Goal: Task Accomplishment & Management: Use online tool/utility

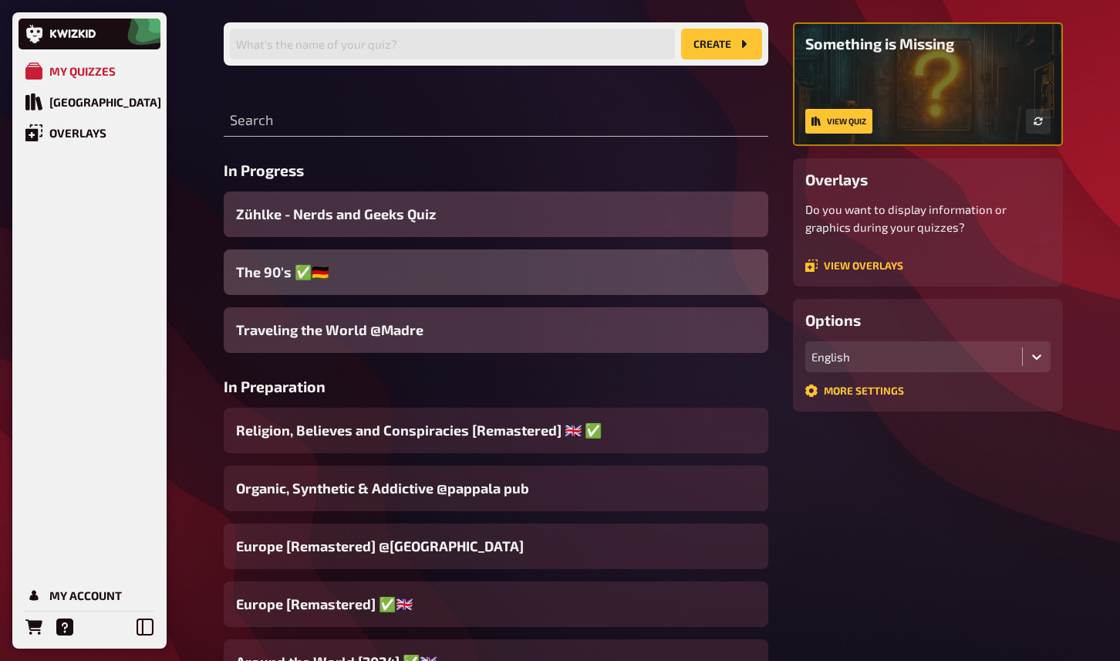
scroll to position [150, 0]
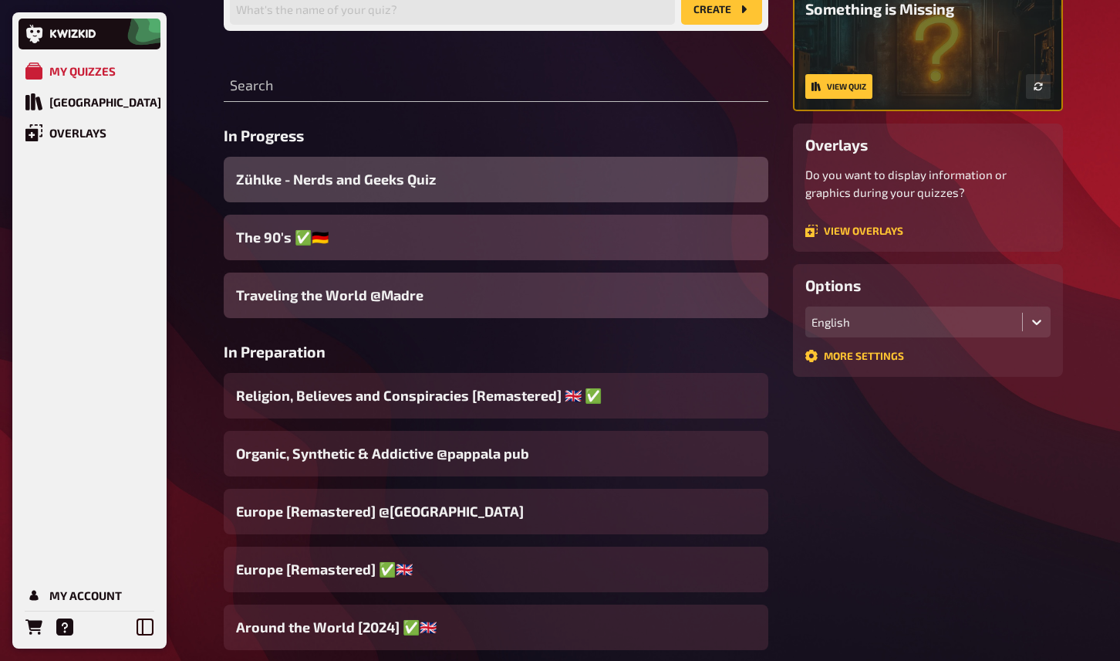
click at [370, 182] on span "Zühlke - Nerds and Geeks Quiz" at bounding box center [336, 179] width 200 height 21
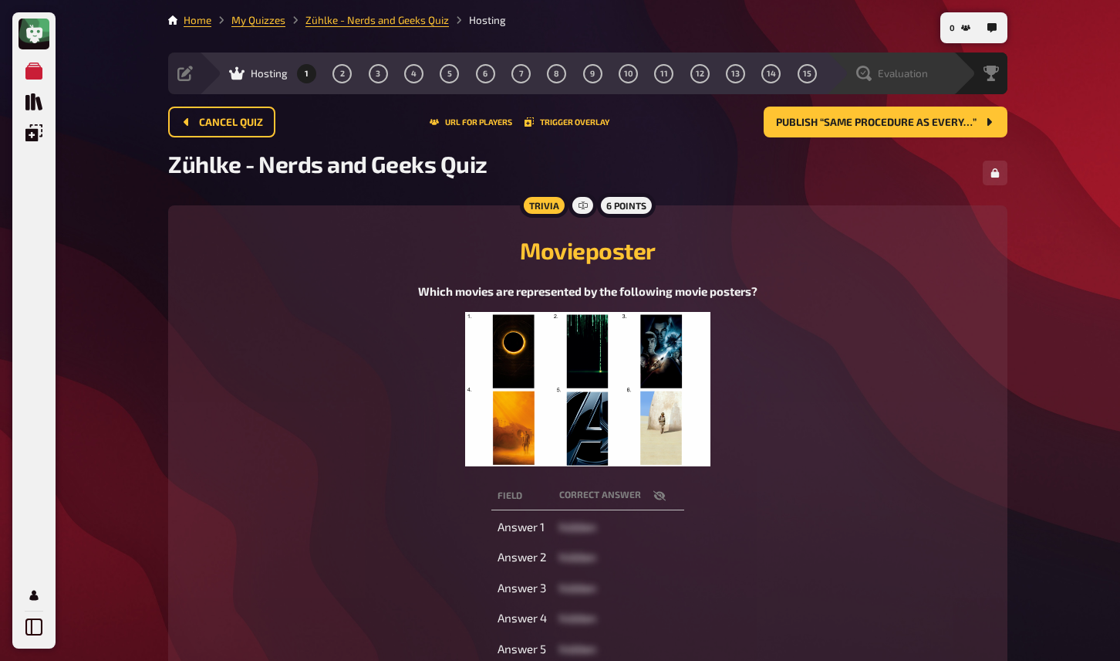
click at [874, 71] on div "Evaluation" at bounding box center [893, 73] width 72 height 15
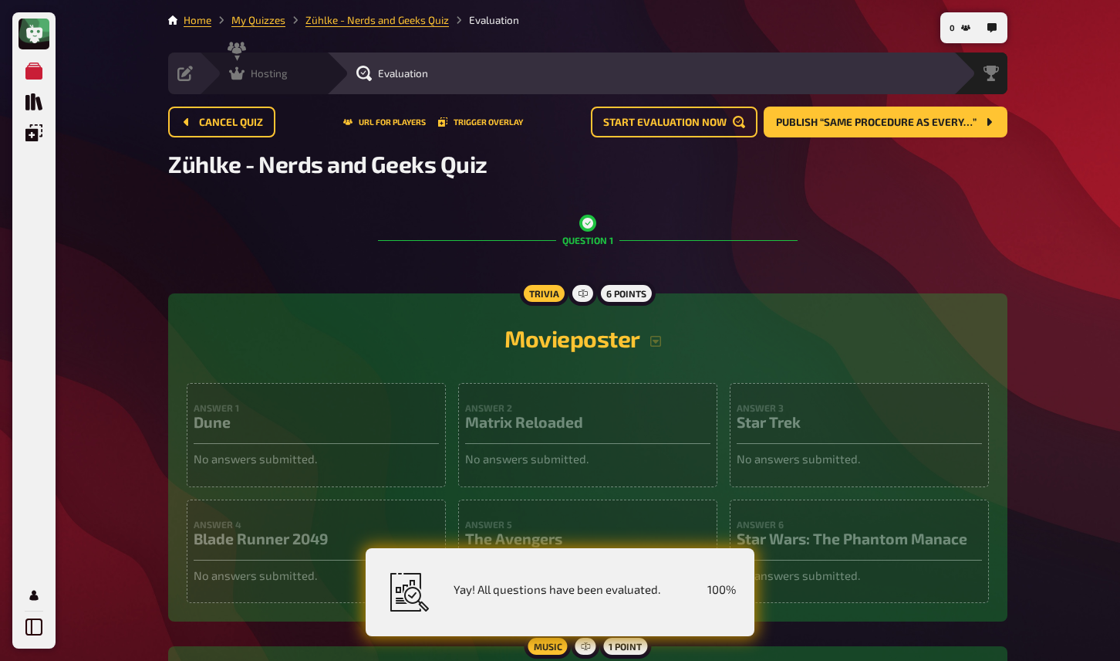
click at [246, 79] on div "Hosting" at bounding box center [258, 73] width 59 height 15
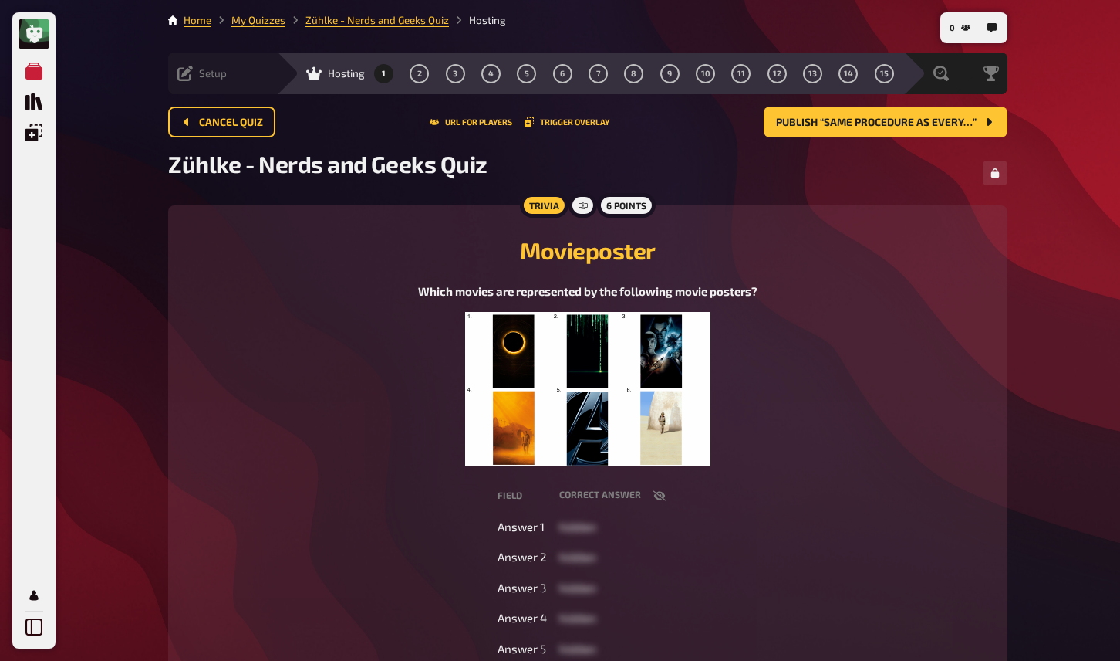
click at [190, 72] on icon at bounding box center [184, 73] width 15 height 15
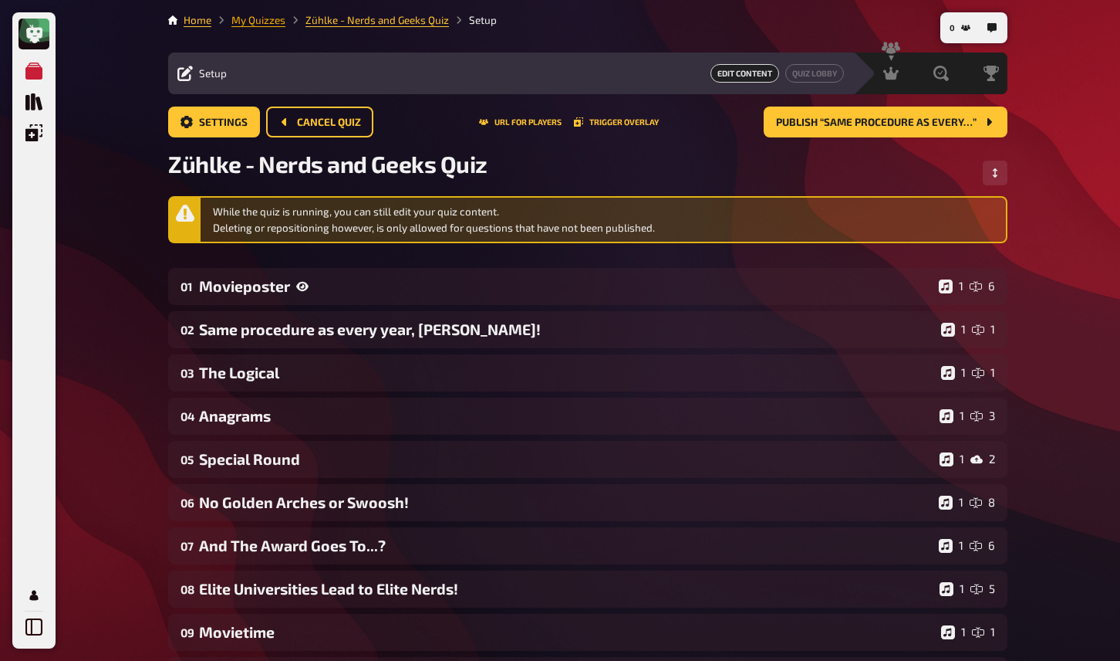
click at [275, 24] on link "My Quizzes" at bounding box center [258, 20] width 54 height 12
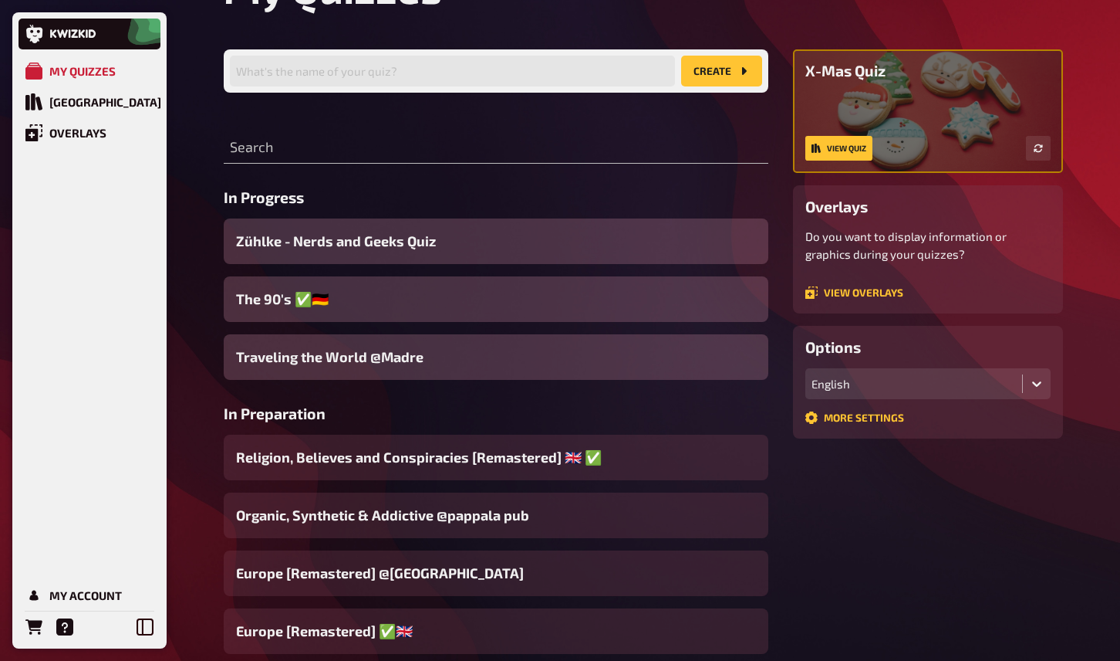
scroll to position [85, 0]
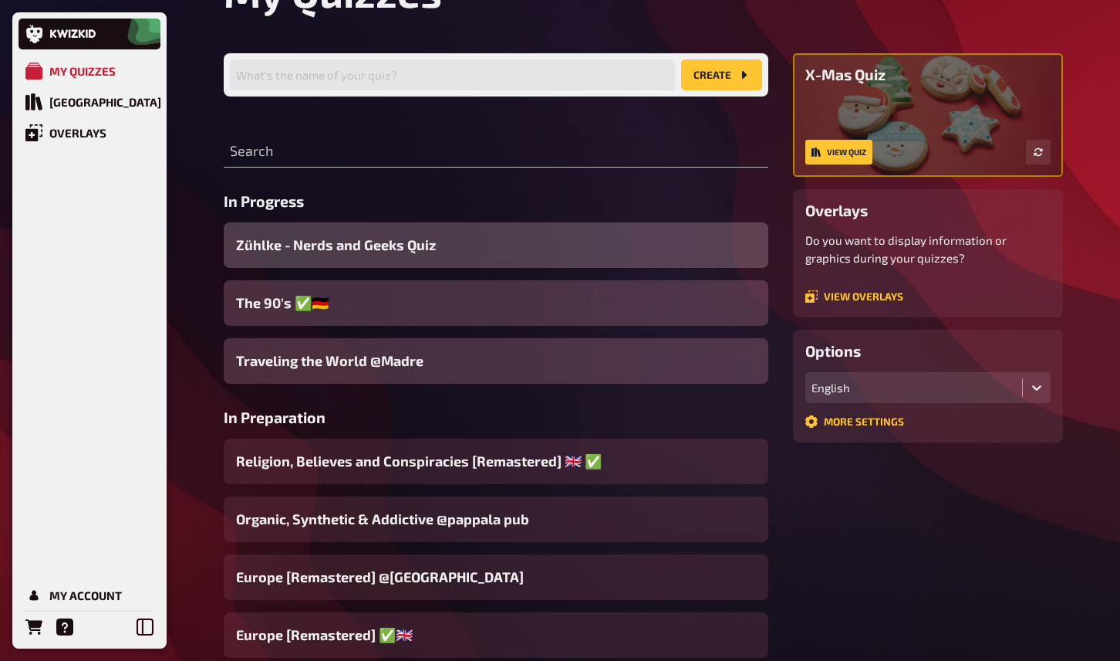
click at [402, 256] on div "Zühlke - Nerds and Geeks Quiz" at bounding box center [496, 245] width 545 height 46
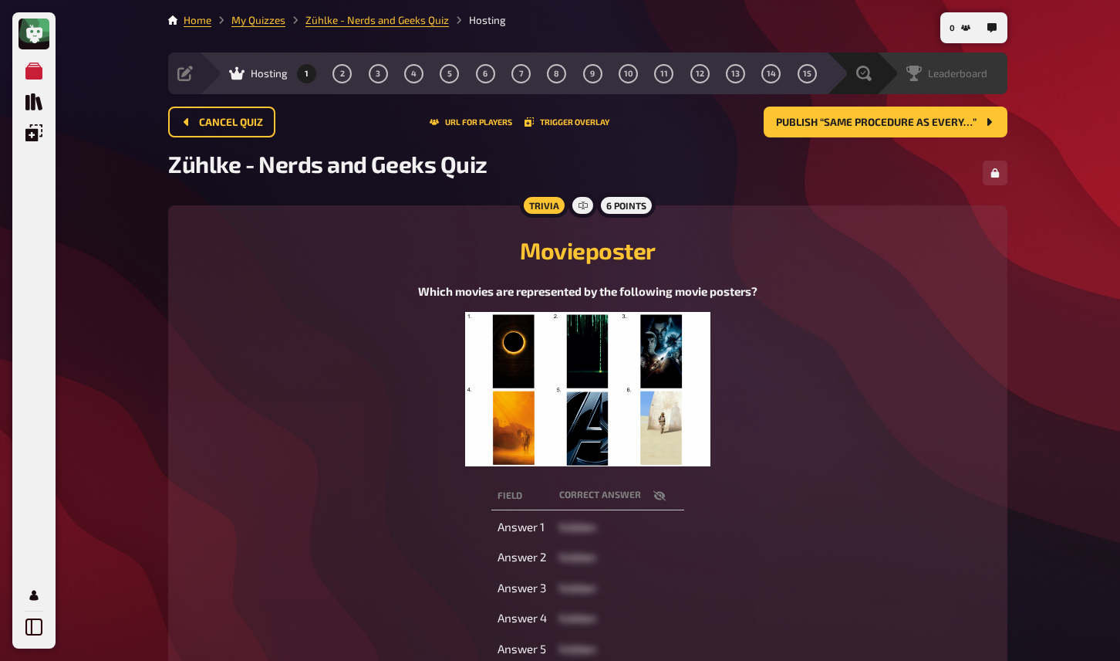
click at [968, 76] on span "Leaderboard" at bounding box center [957, 73] width 59 height 12
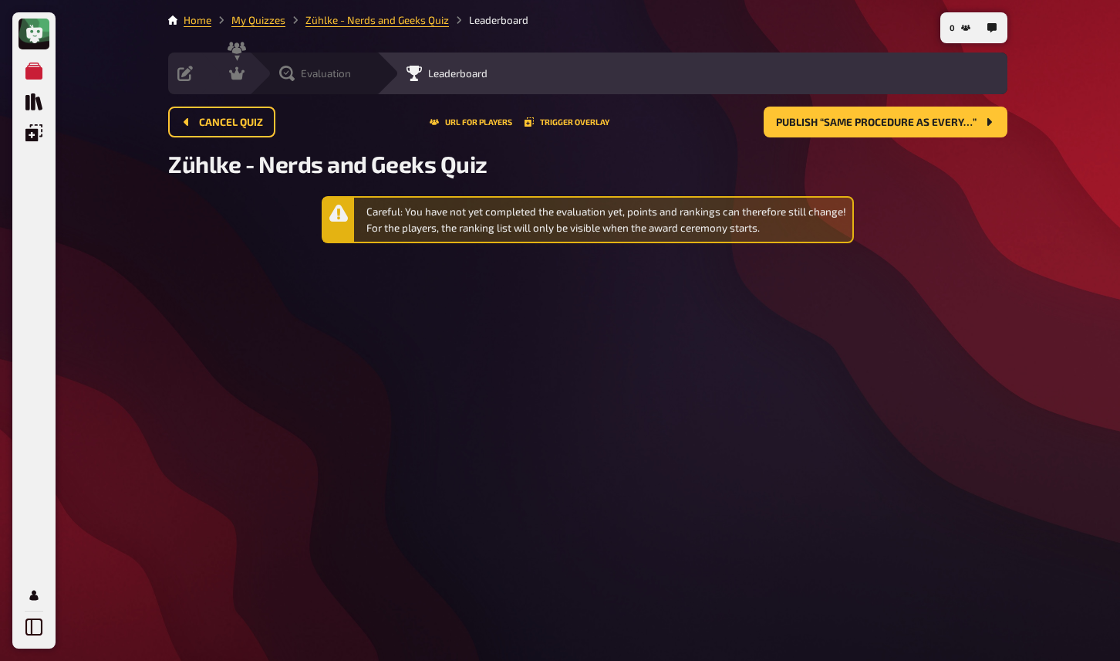
click at [344, 76] on span "Evaluation" at bounding box center [326, 73] width 50 height 12
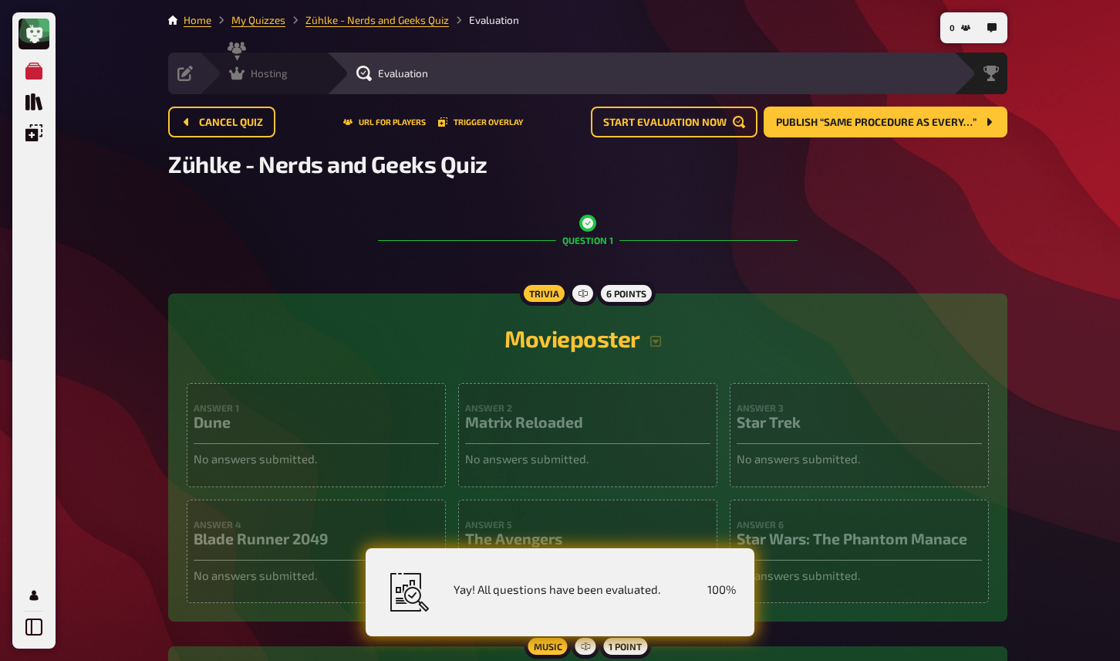
click at [234, 82] on div "Hosting undefined" at bounding box center [262, 73] width 127 height 42
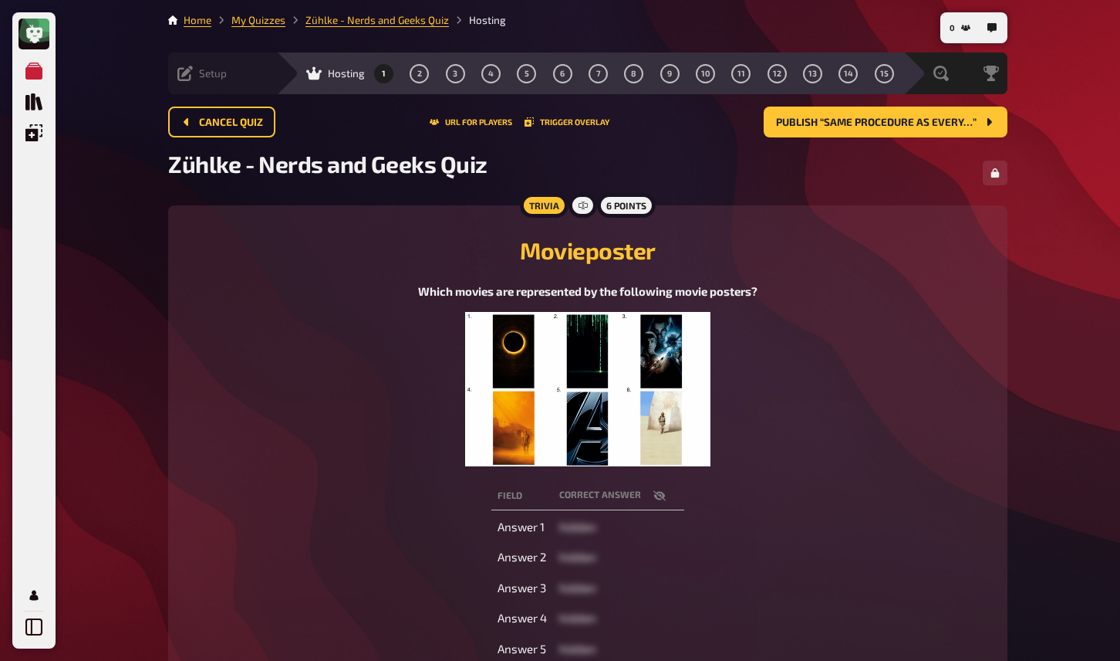
click at [184, 68] on icon at bounding box center [184, 73] width 15 height 15
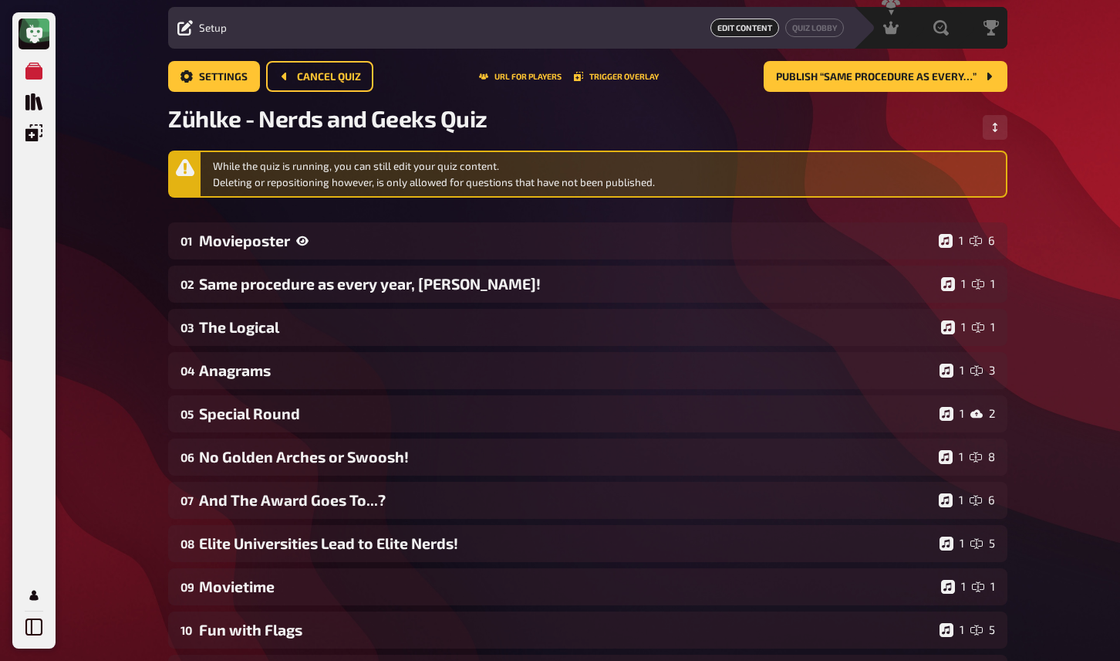
scroll to position [36, 0]
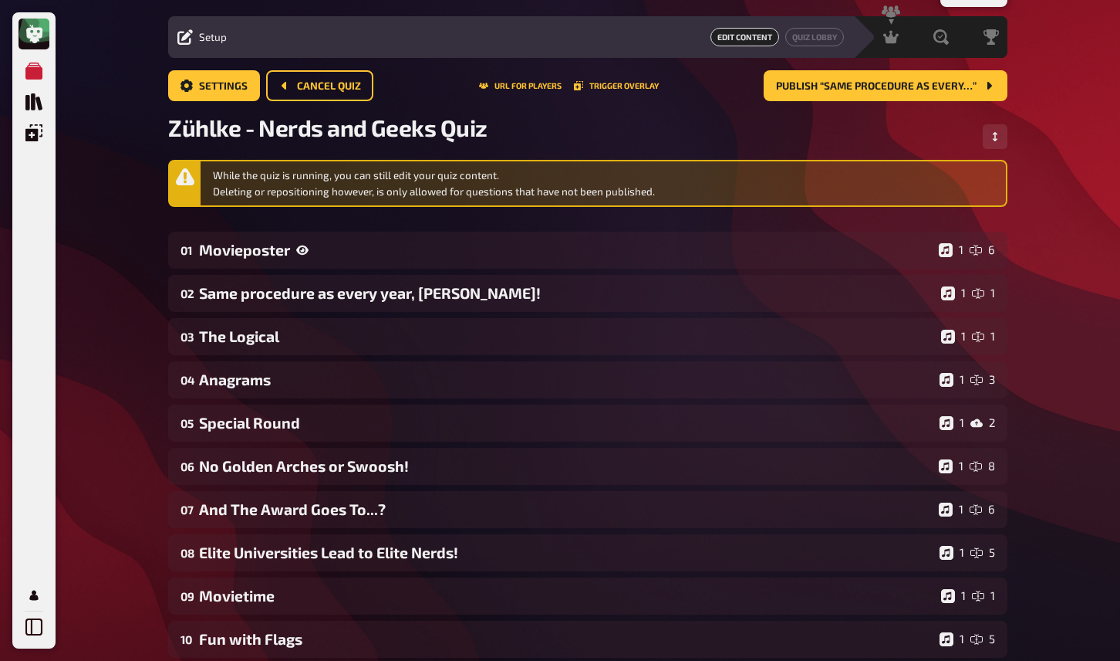
click at [317, 106] on div "Settings Cancel Quiz URL for players Trigger Overlay Publish “Same procedure as…" at bounding box center [588, 91] width 840 height 43
click at [317, 96] on button "Cancel Quiz" at bounding box center [319, 85] width 107 height 31
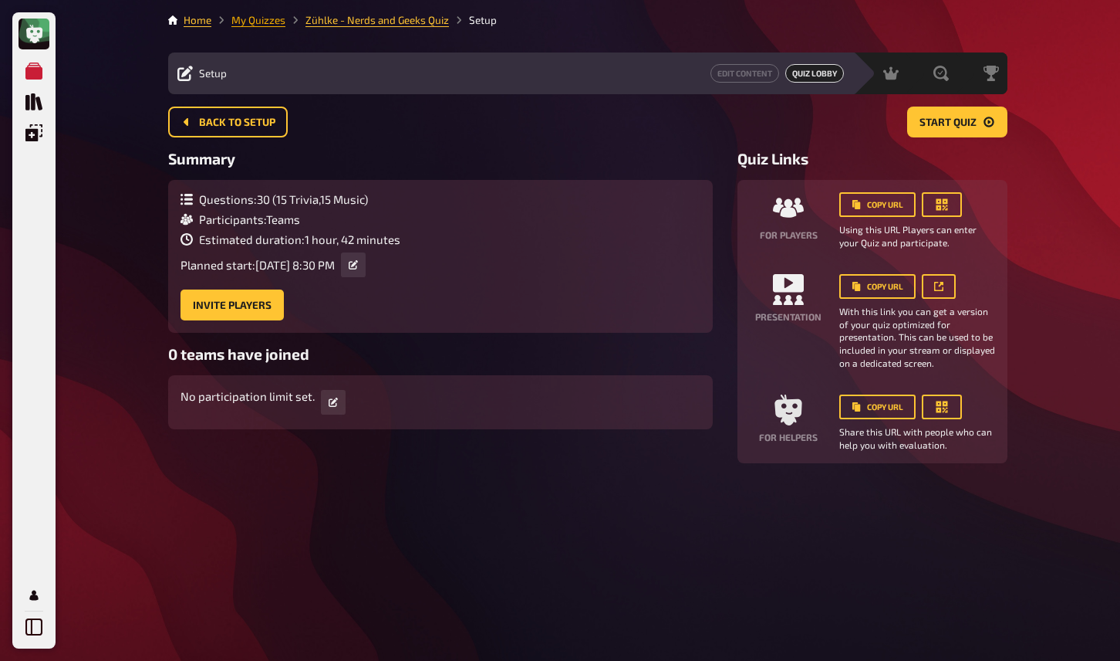
click at [256, 23] on link "My Quizzes" at bounding box center [258, 20] width 54 height 12
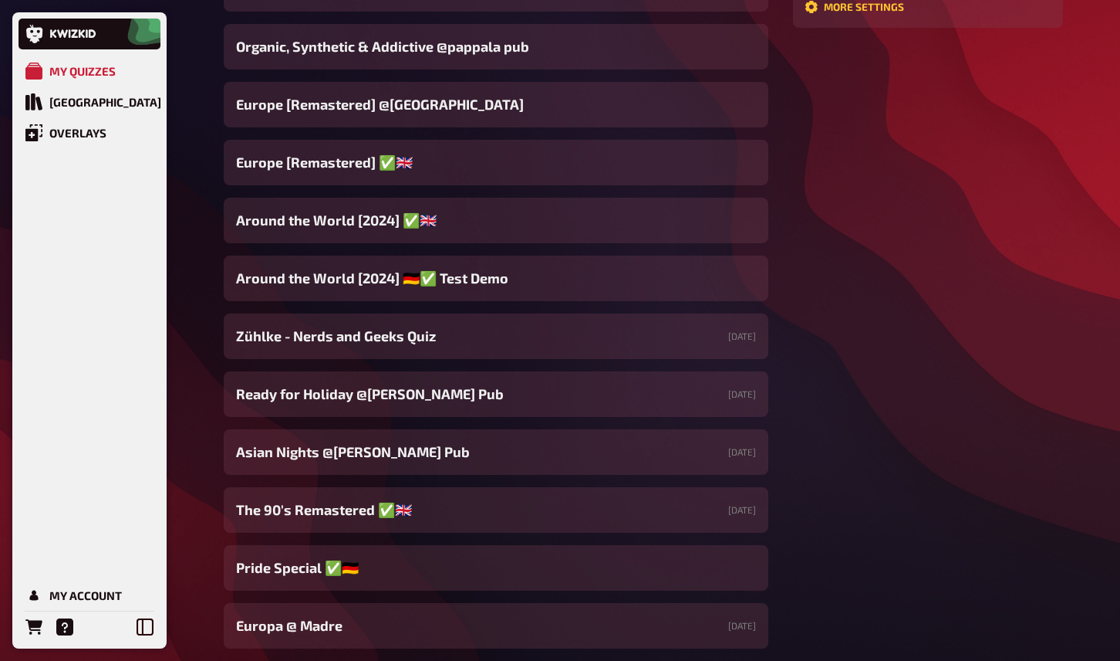
scroll to position [507, 0]
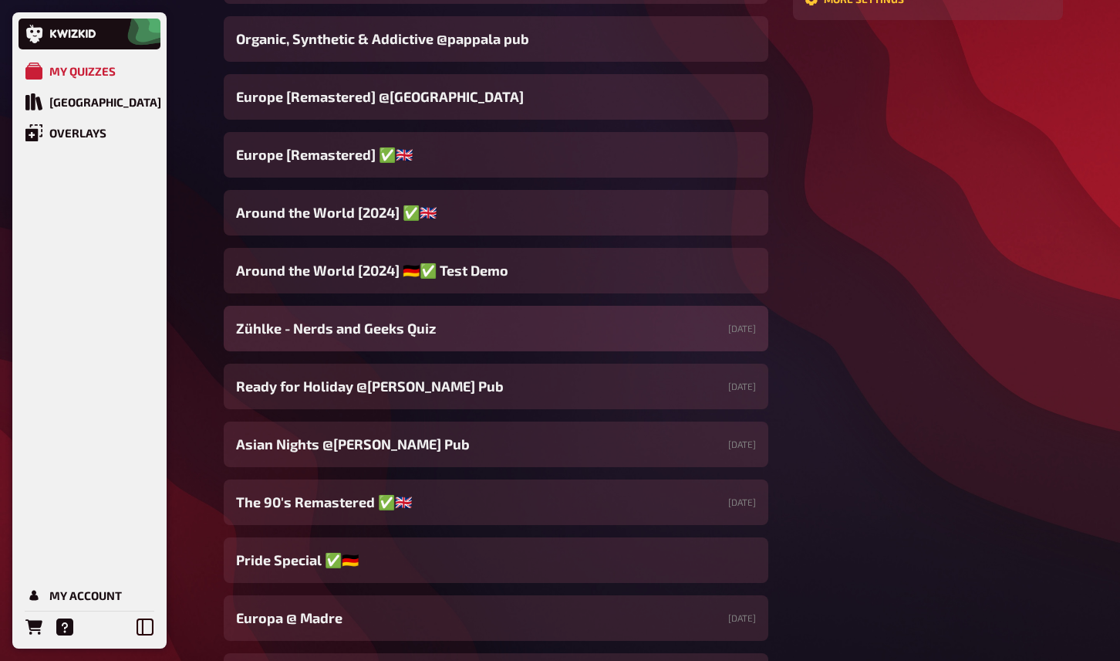
click at [406, 340] on div "[PERSON_NAME] - Nerds and Geeks Quiz [DATE]" at bounding box center [496, 329] width 545 height 46
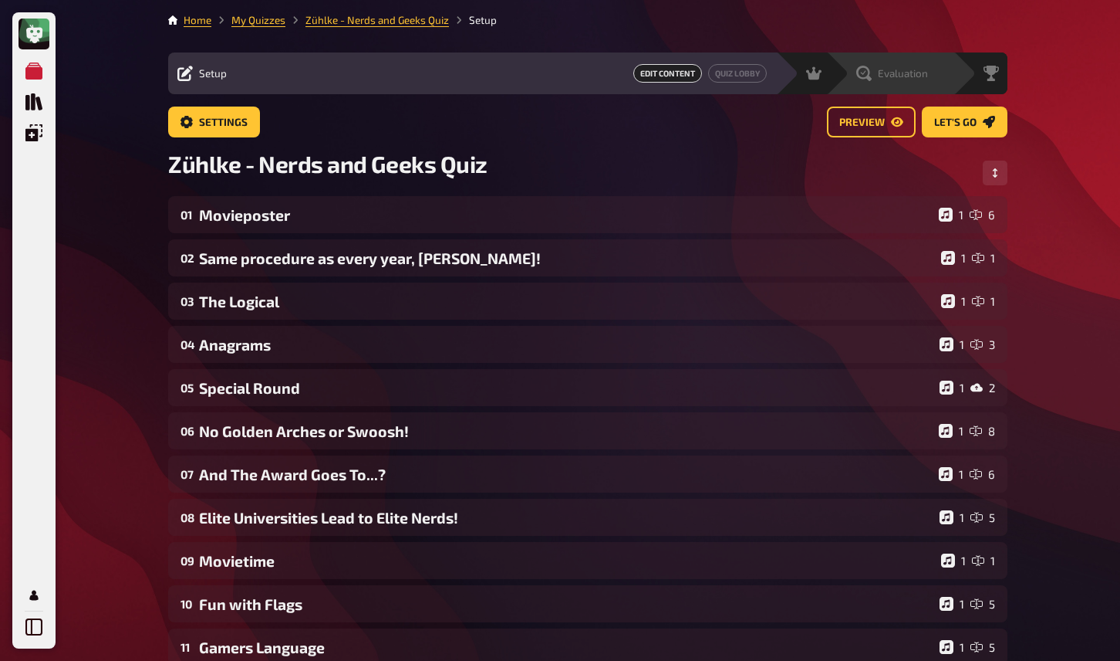
click at [929, 66] on div "Evaluation" at bounding box center [900, 73] width 106 height 15
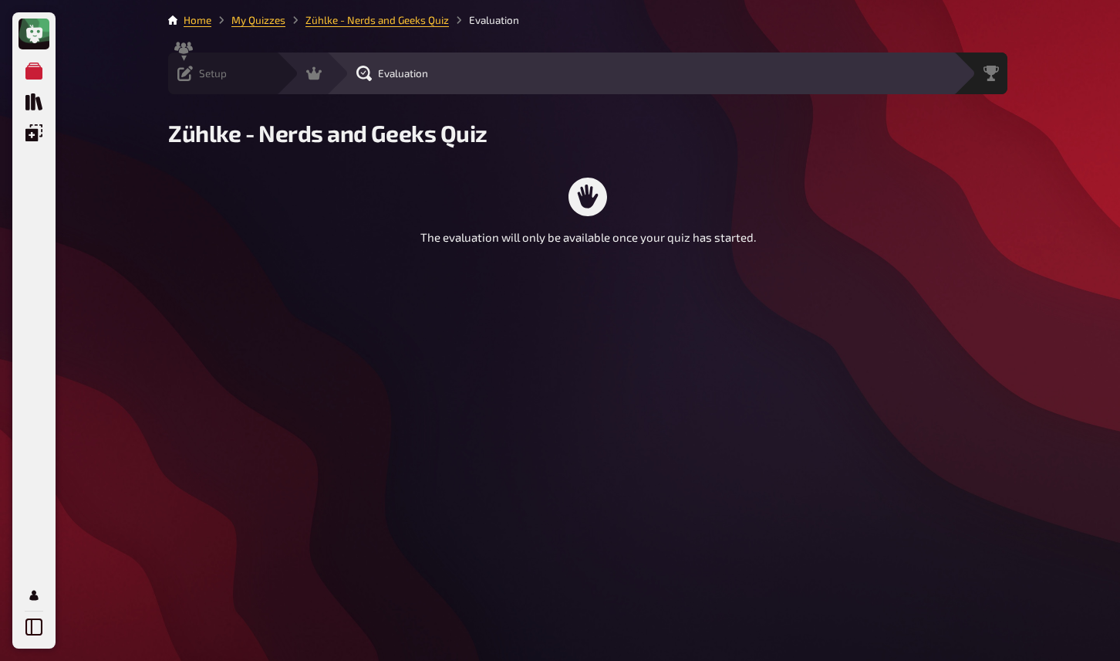
click at [178, 76] on icon at bounding box center [184, 73] width 15 height 15
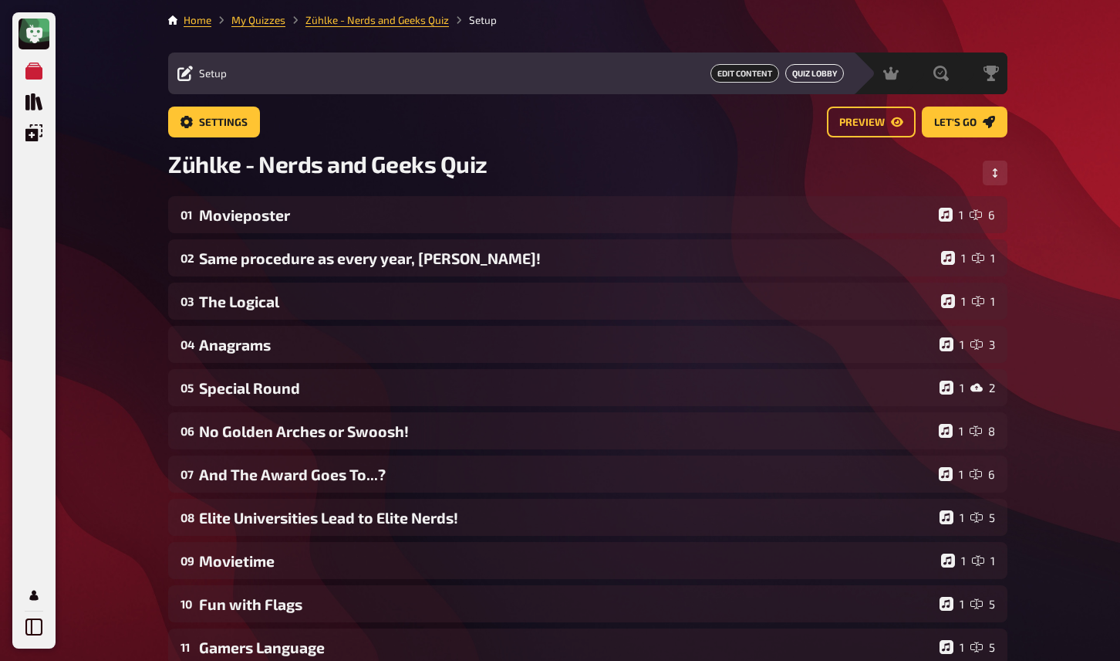
click at [802, 76] on link "Quiz Lobby" at bounding box center [815, 73] width 59 height 19
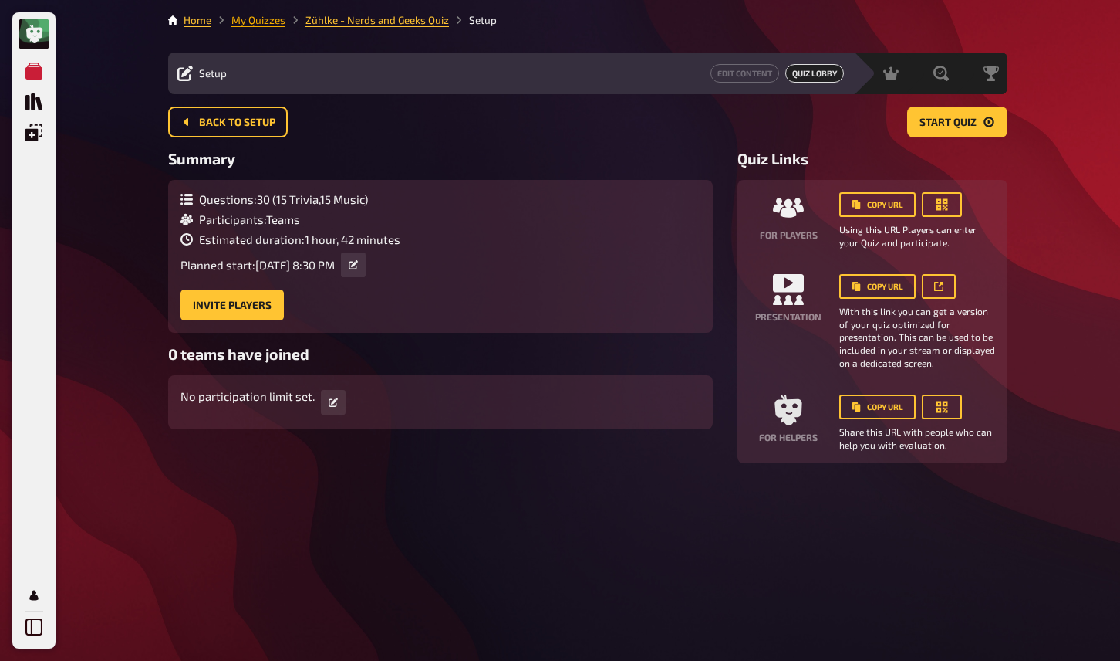
click at [254, 19] on link "My Quizzes" at bounding box center [258, 20] width 54 height 12
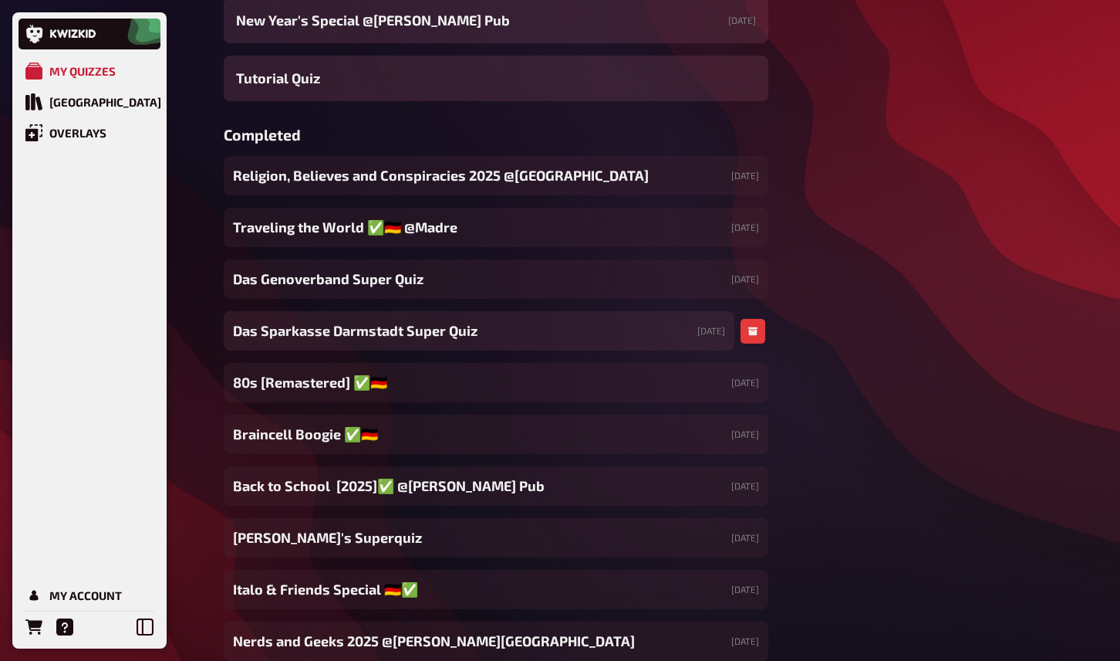
scroll to position [1453, 0]
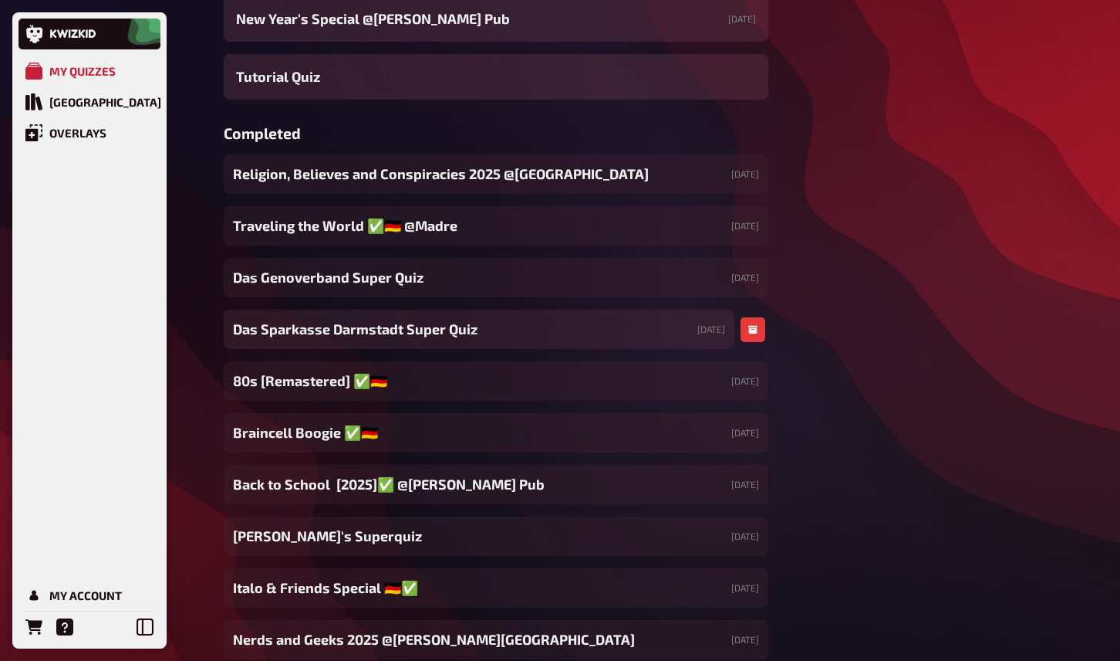
click at [434, 325] on span "Das Sparkasse Darmstadt Super Quiz" at bounding box center [355, 329] width 245 height 21
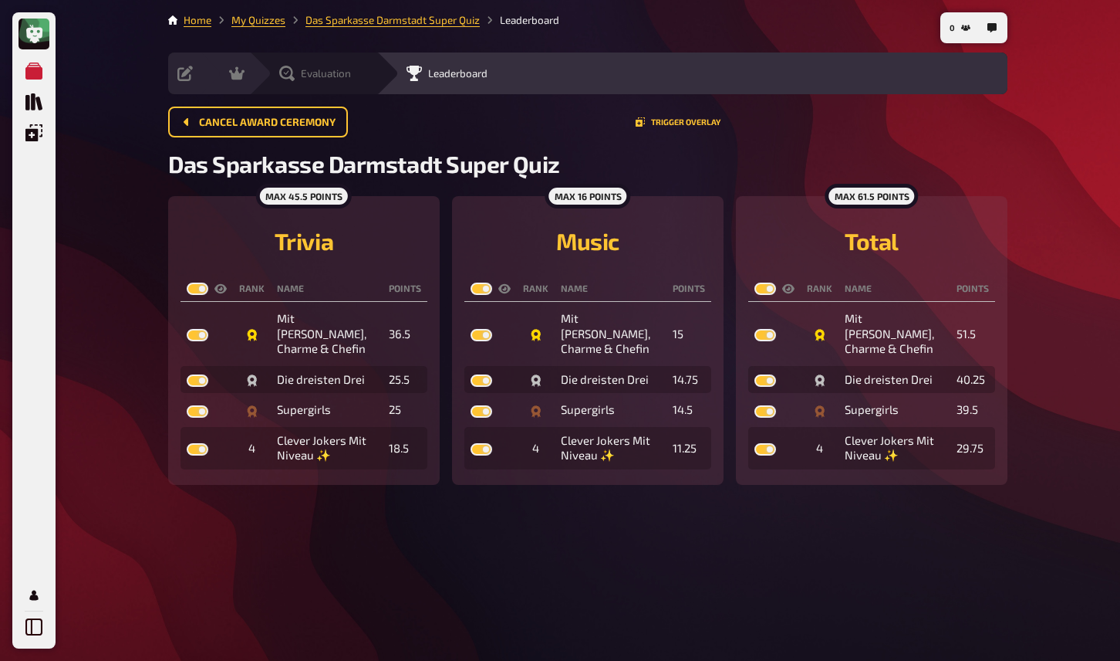
click at [293, 73] on icon at bounding box center [286, 73] width 15 height 15
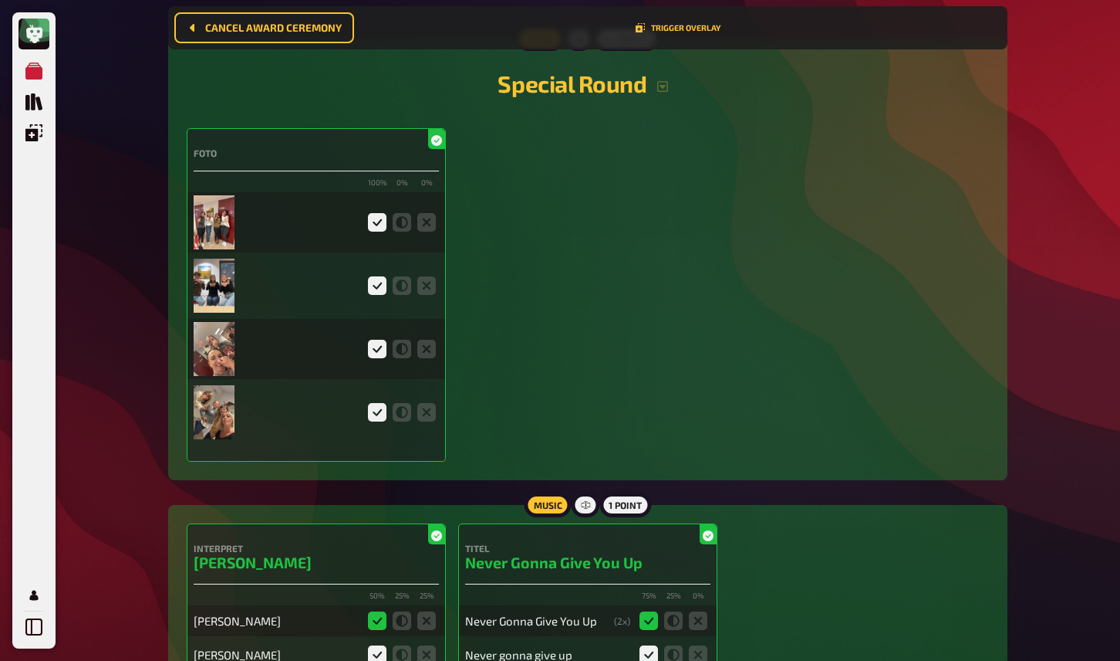
scroll to position [3803, 0]
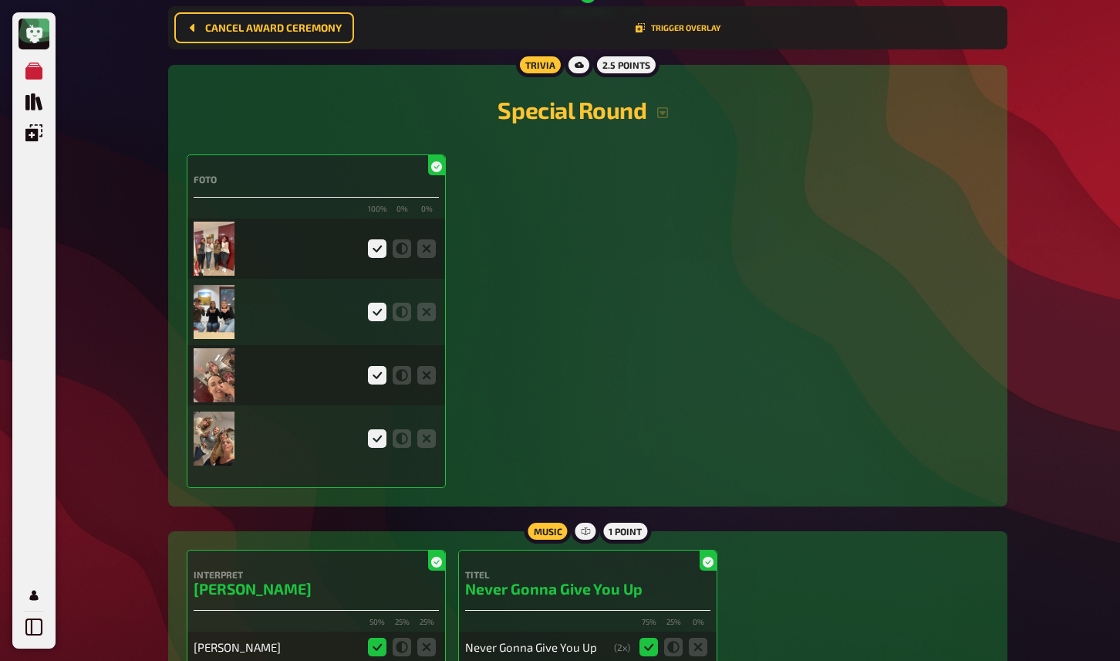
click at [220, 271] on img at bounding box center [214, 248] width 41 height 54
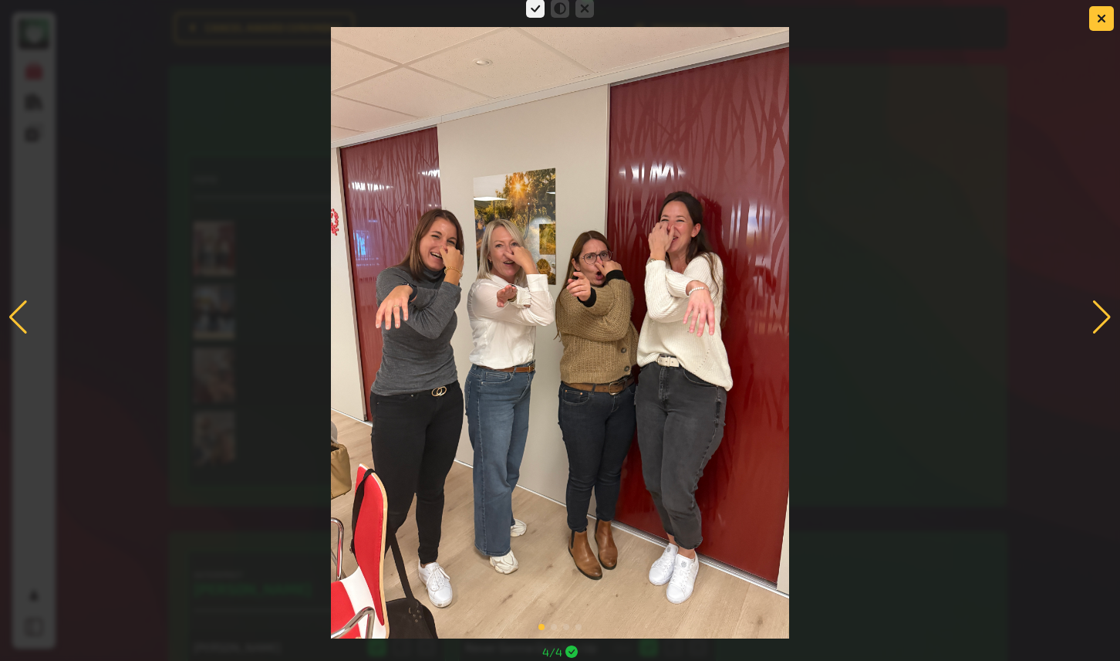
click at [1103, 313] on div at bounding box center [1102, 317] width 21 height 34
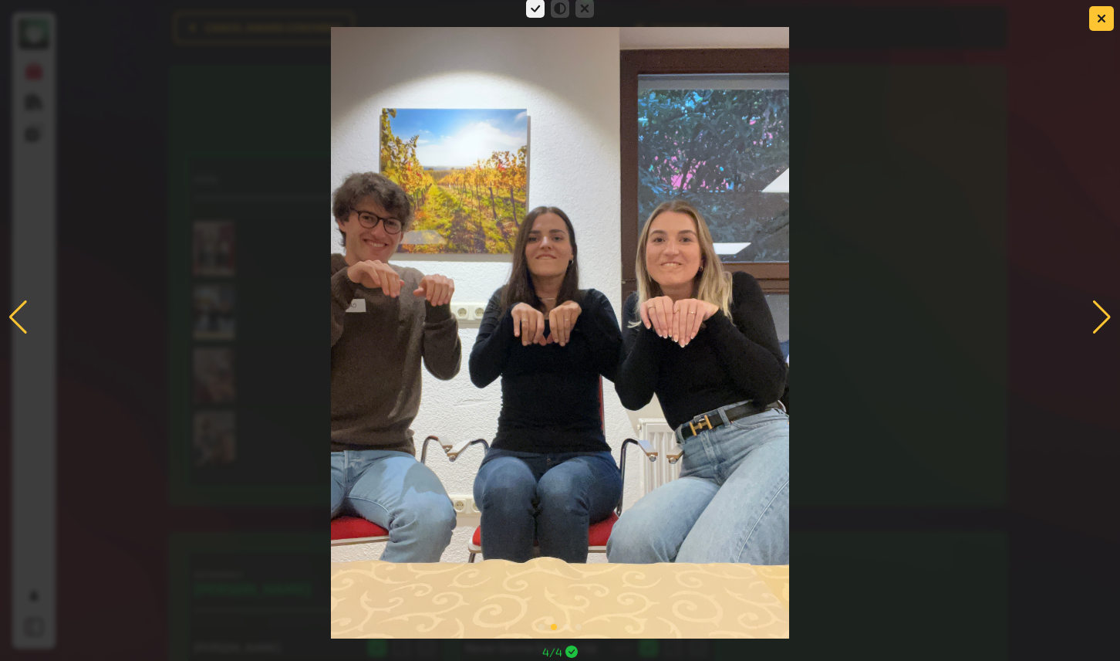
click at [1103, 314] on div at bounding box center [1102, 317] width 21 height 34
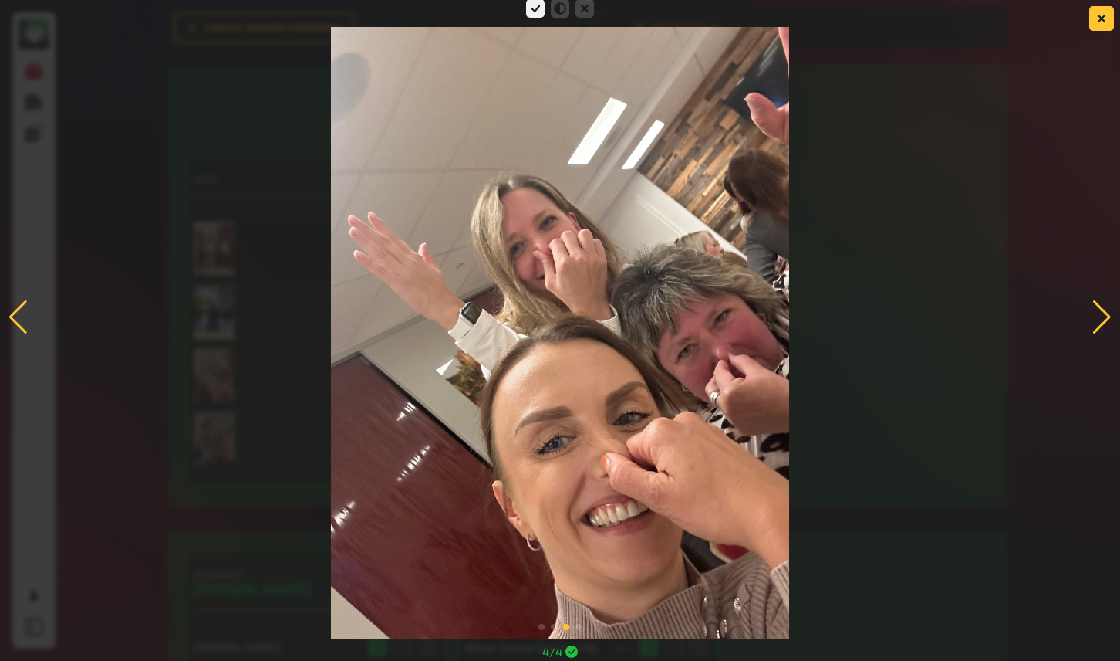
click at [1101, 309] on div at bounding box center [1102, 317] width 21 height 34
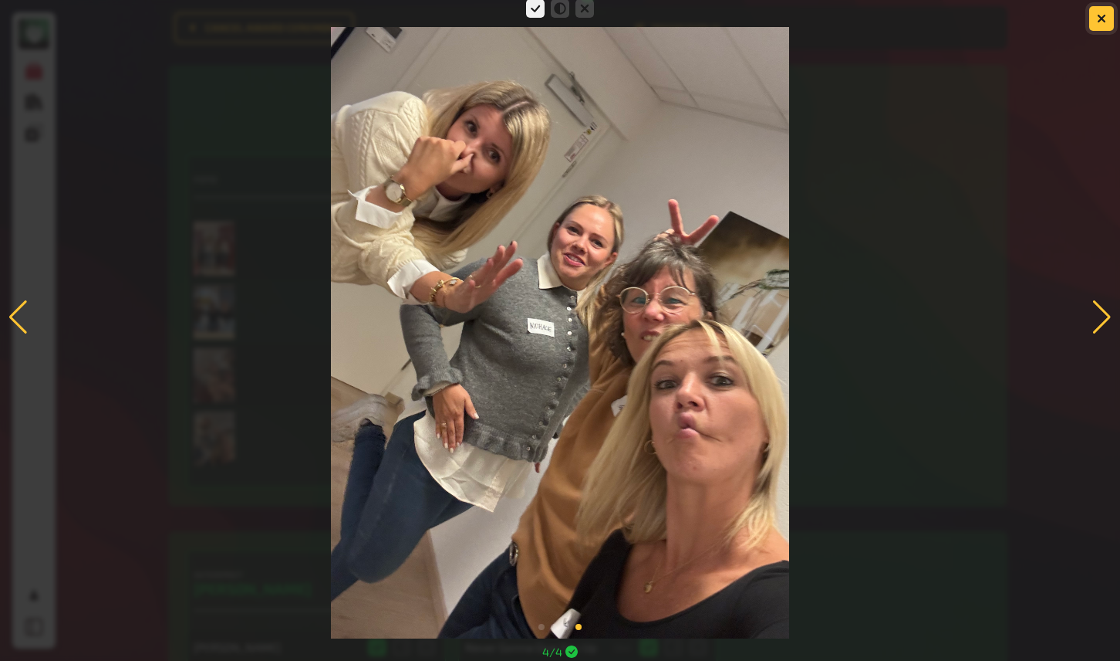
click at [1100, 28] on button "button" at bounding box center [1102, 18] width 25 height 25
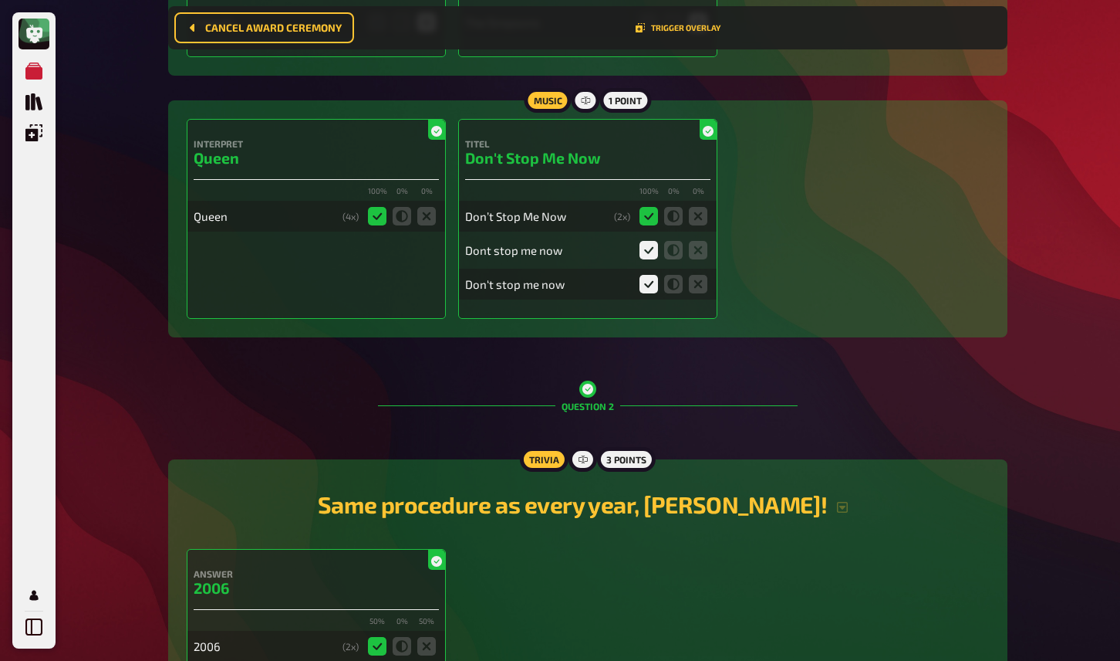
scroll to position [0, 0]
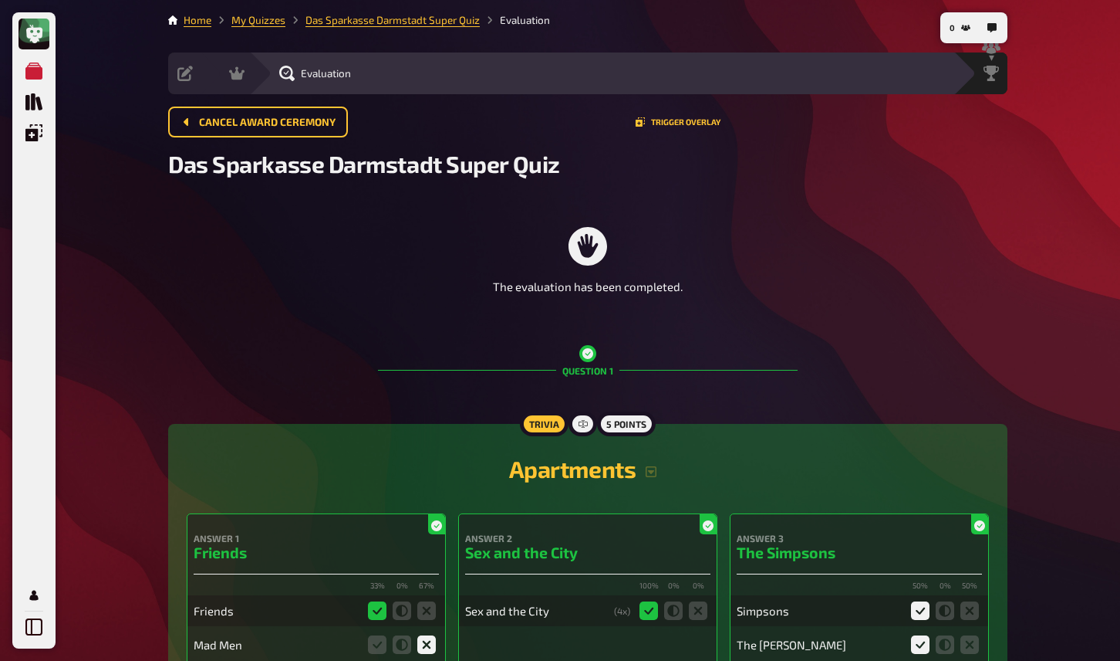
click at [262, 27] on li "My Quizzes" at bounding box center [248, 19] width 74 height 15
click at [261, 22] on link "My Quizzes" at bounding box center [258, 20] width 54 height 12
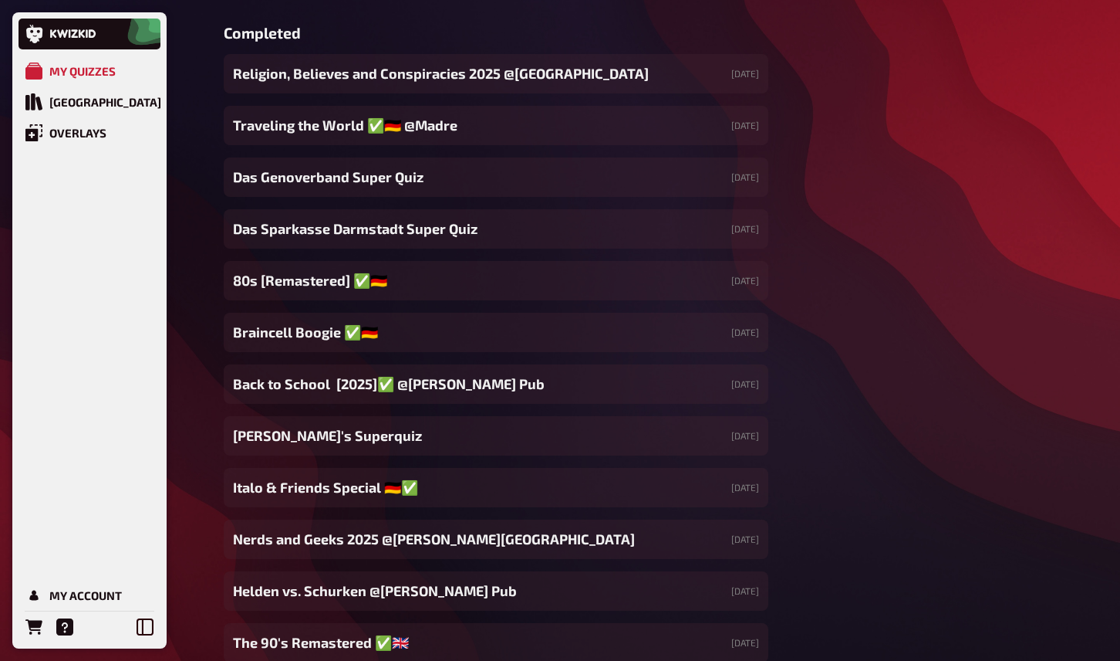
scroll to position [1557, 0]
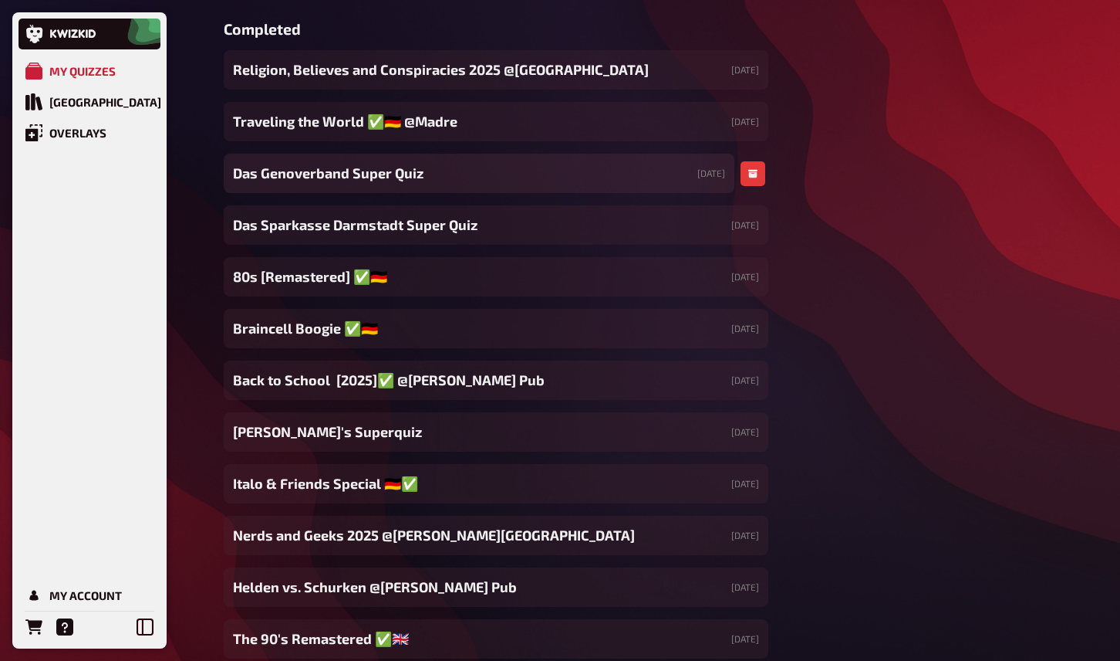
click at [371, 181] on span "Das Genoverband Super Quiz" at bounding box center [328, 173] width 191 height 21
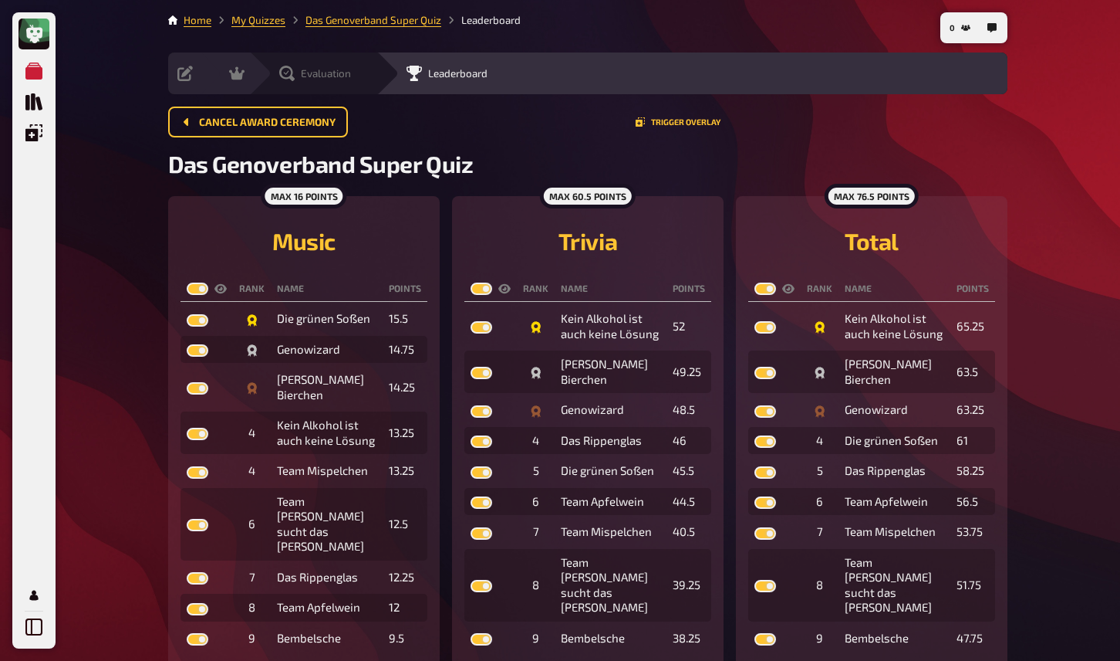
click at [296, 71] on div "Evaluation" at bounding box center [315, 73] width 72 height 15
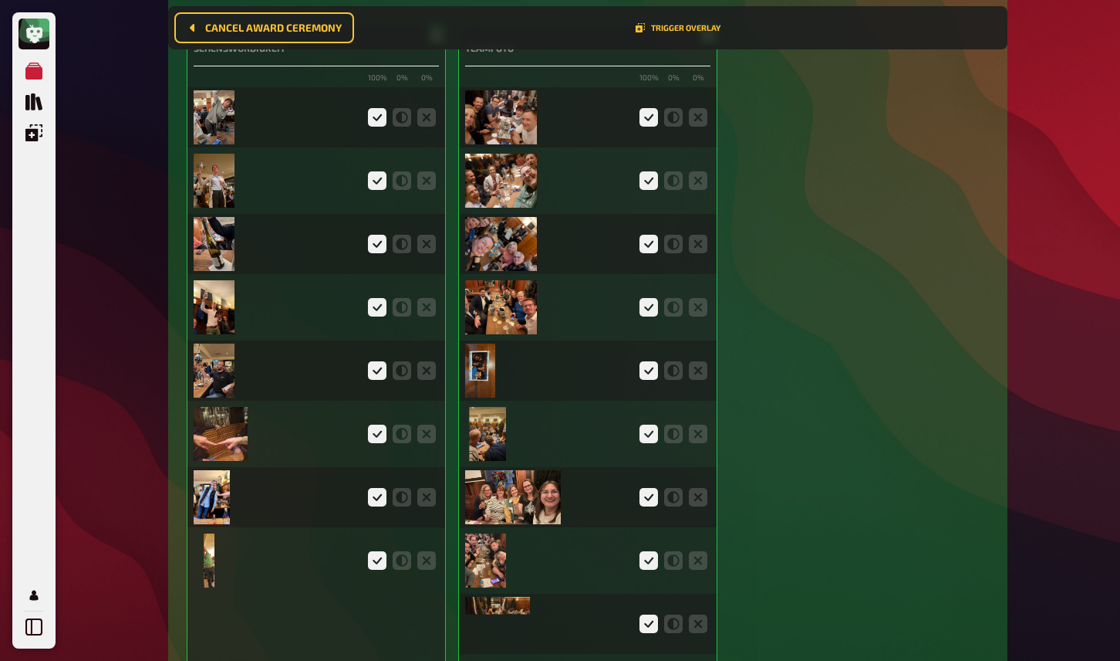
scroll to position [3706, 0]
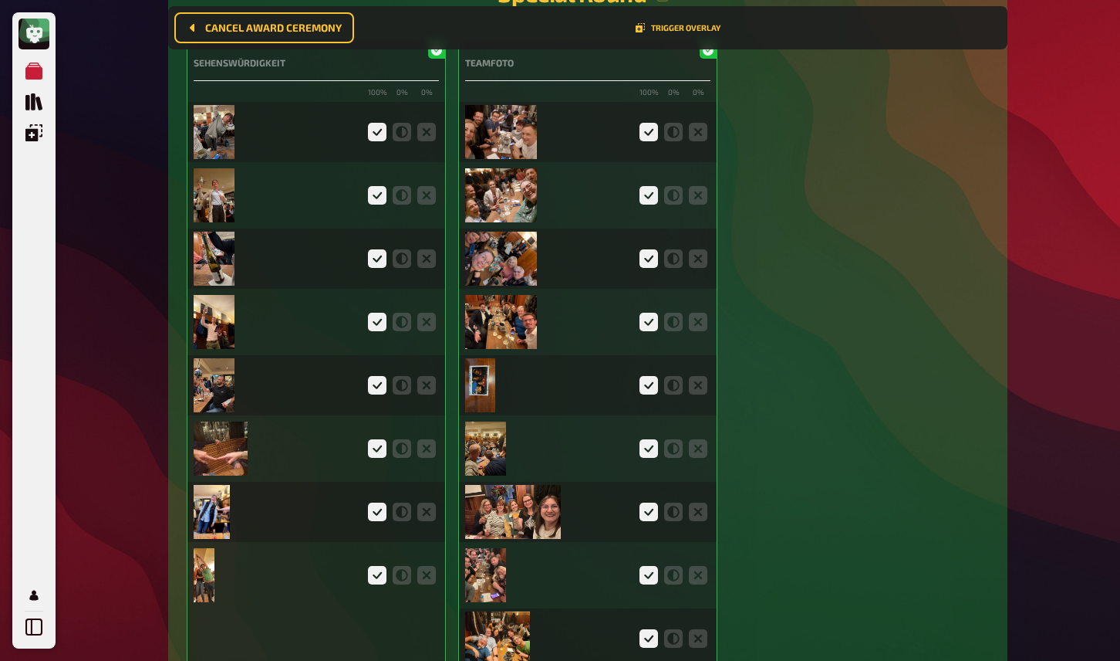
click at [227, 140] on img at bounding box center [214, 132] width 41 height 54
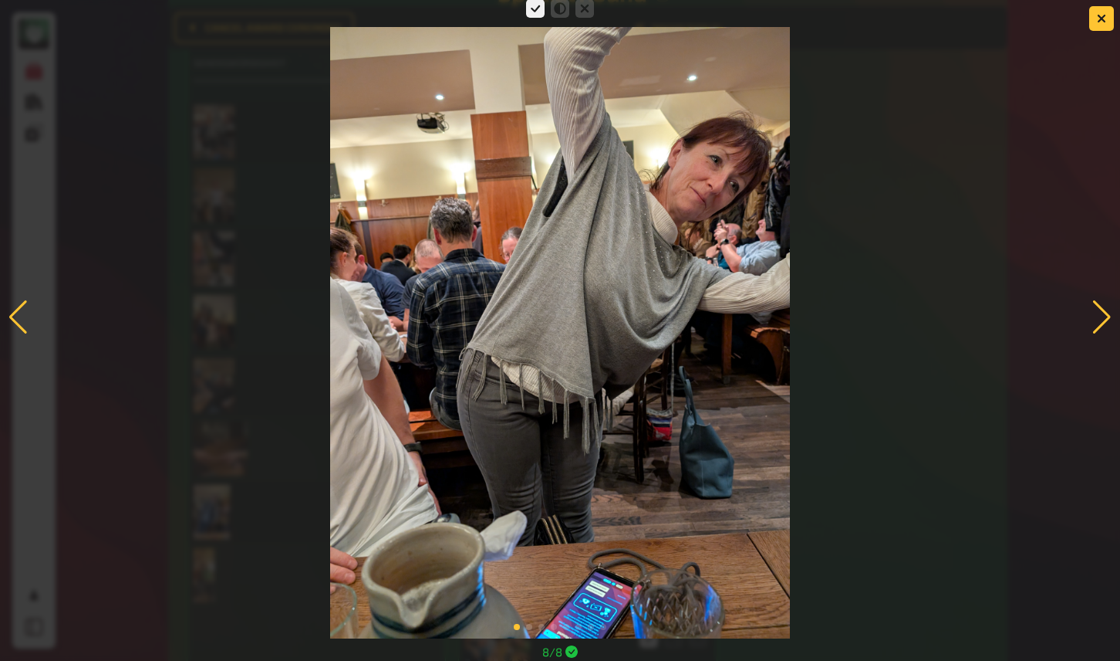
click at [1100, 318] on div at bounding box center [1102, 317] width 21 height 34
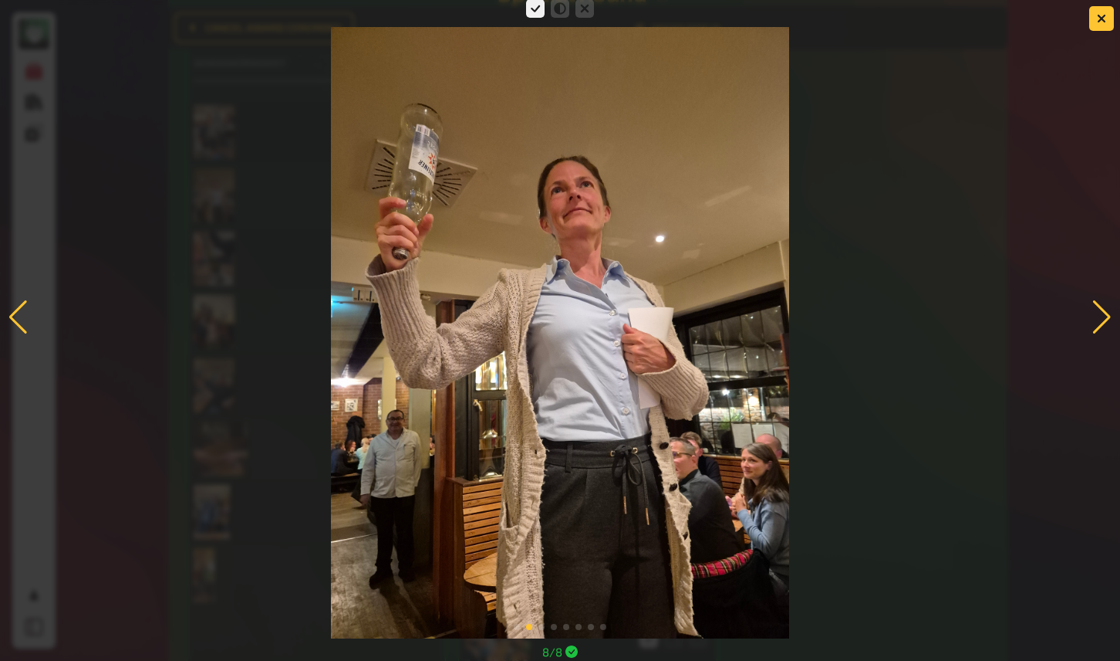
click at [1102, 306] on div at bounding box center [1102, 317] width 21 height 34
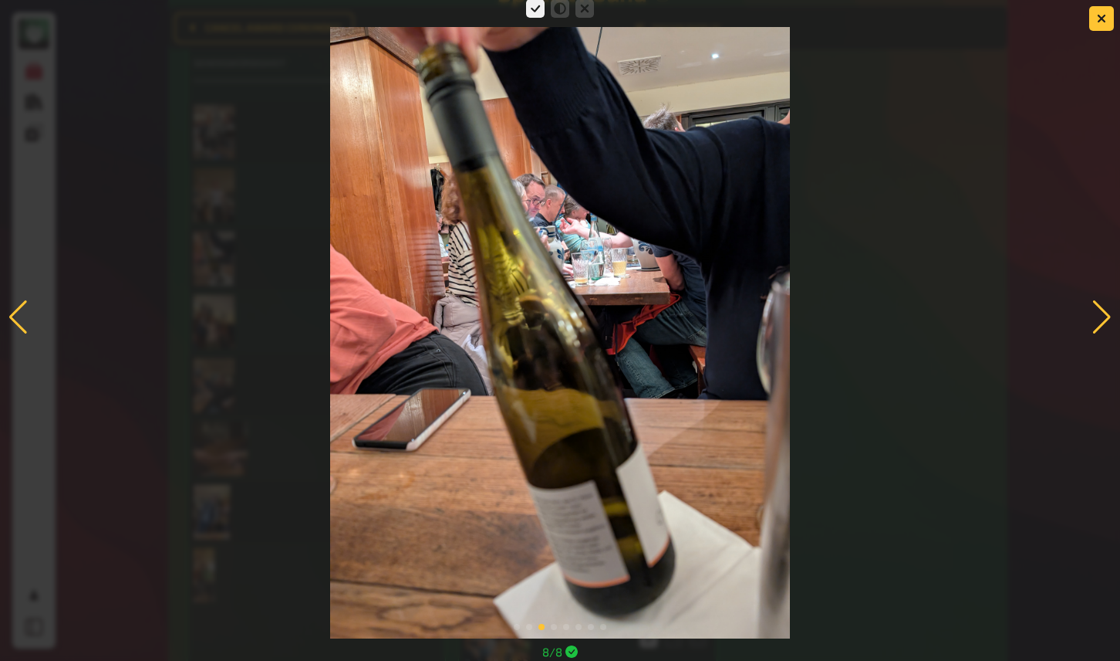
click at [1102, 309] on div at bounding box center [1102, 317] width 21 height 34
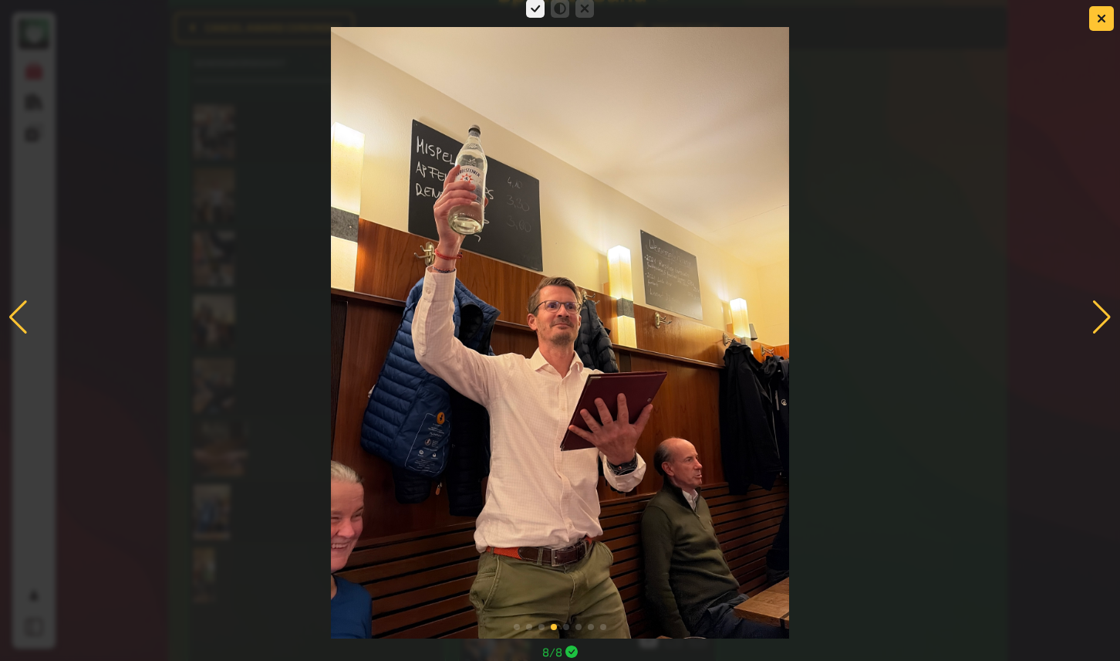
click at [1102, 307] on div at bounding box center [1102, 317] width 21 height 34
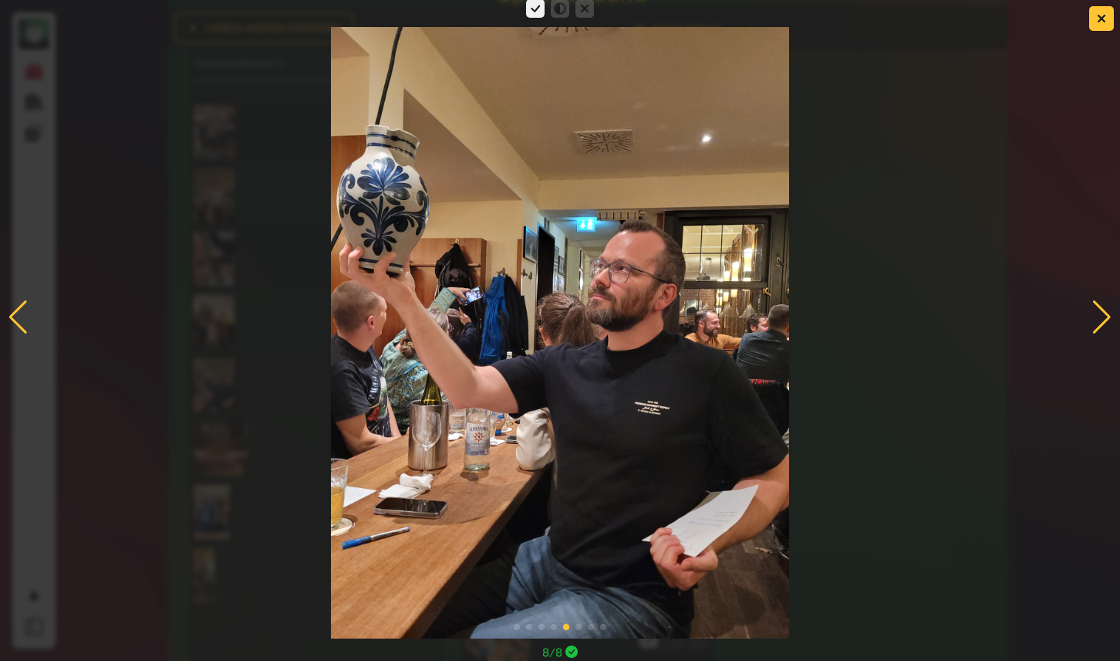
click at [1100, 313] on div at bounding box center [1102, 317] width 21 height 34
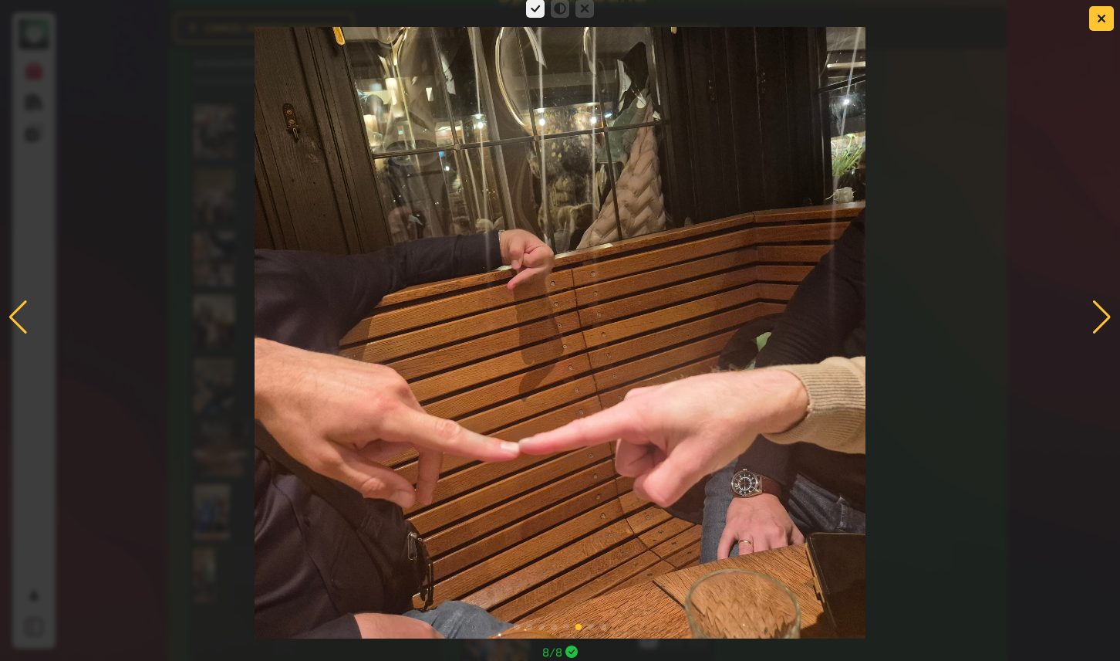
click at [1100, 313] on div at bounding box center [1102, 317] width 21 height 34
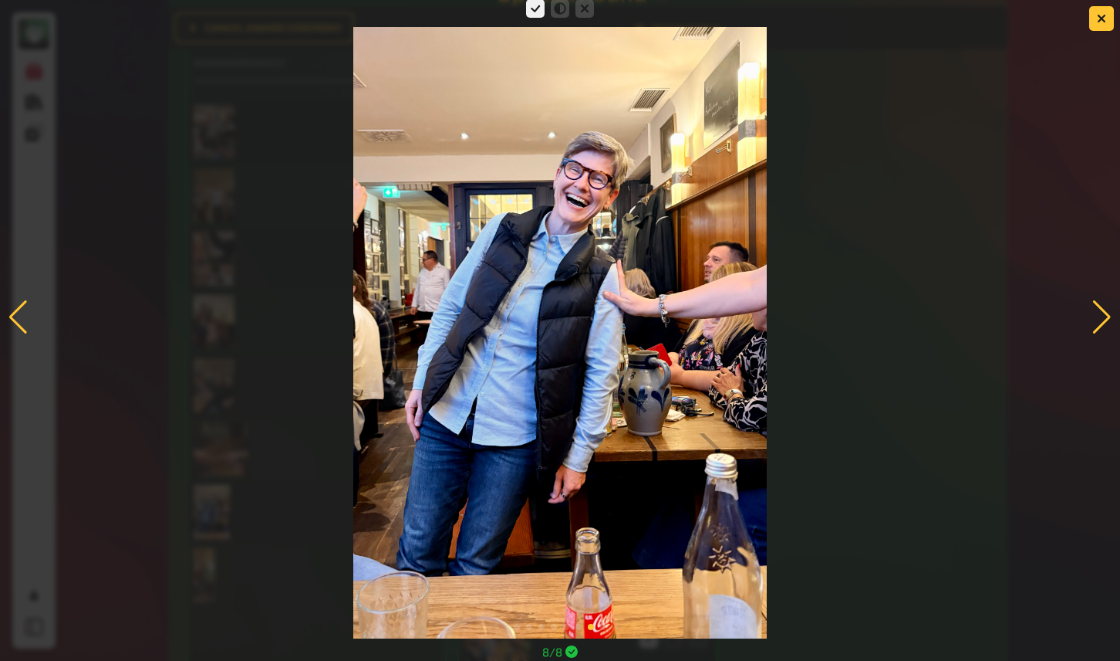
click at [1103, 309] on div at bounding box center [1102, 317] width 21 height 34
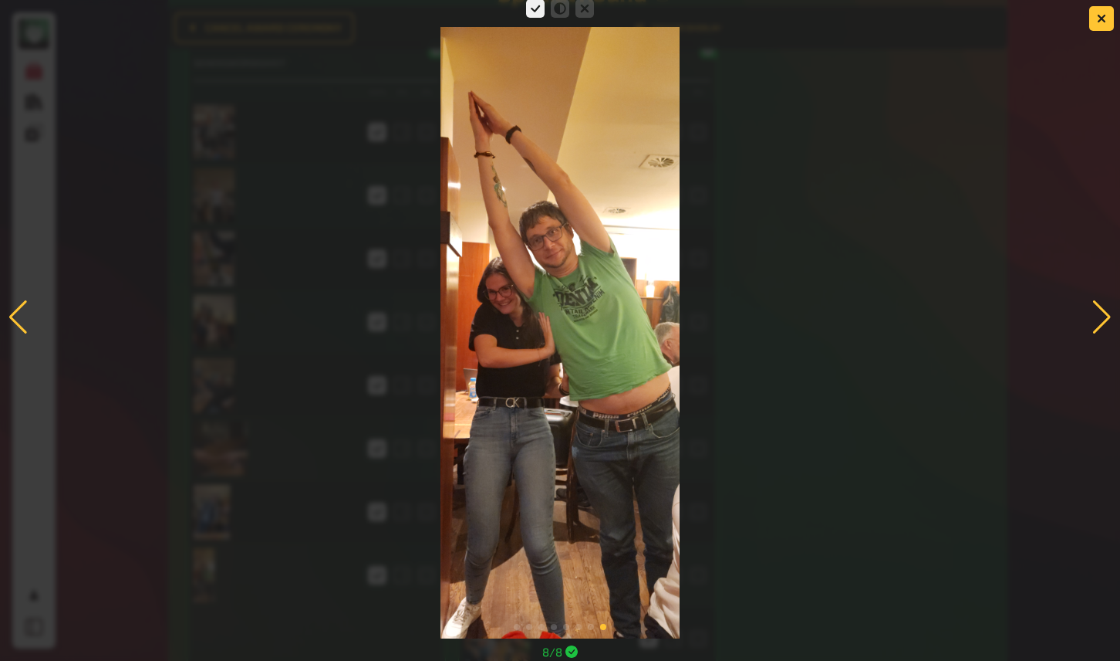
click at [1103, 315] on div at bounding box center [1102, 317] width 21 height 34
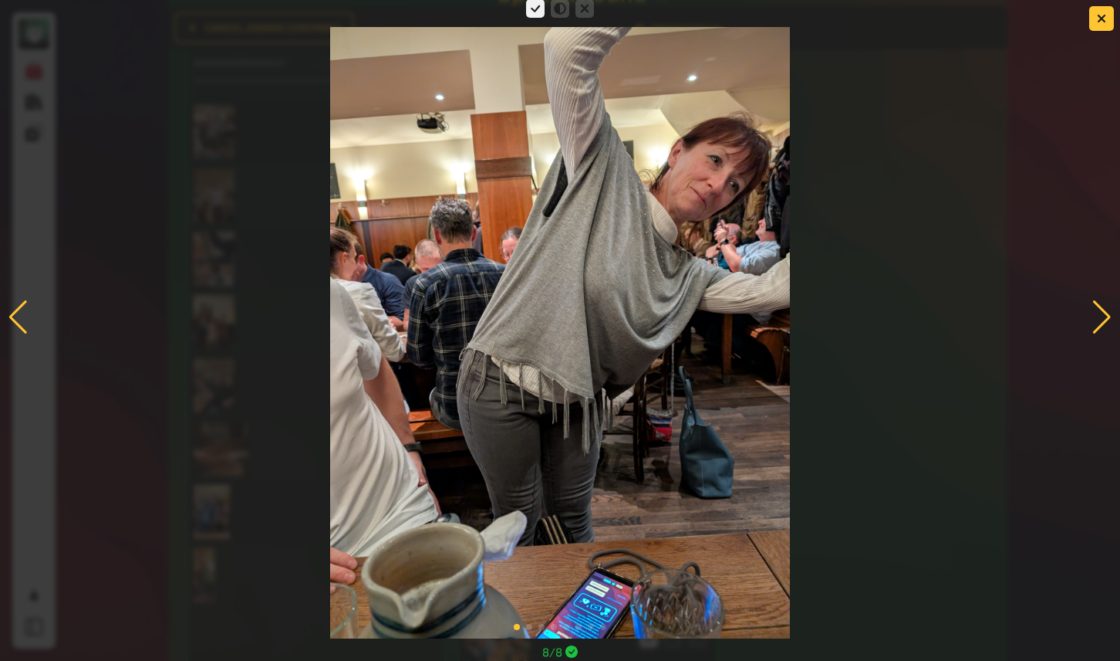
click at [1107, 319] on div at bounding box center [1102, 317] width 21 height 34
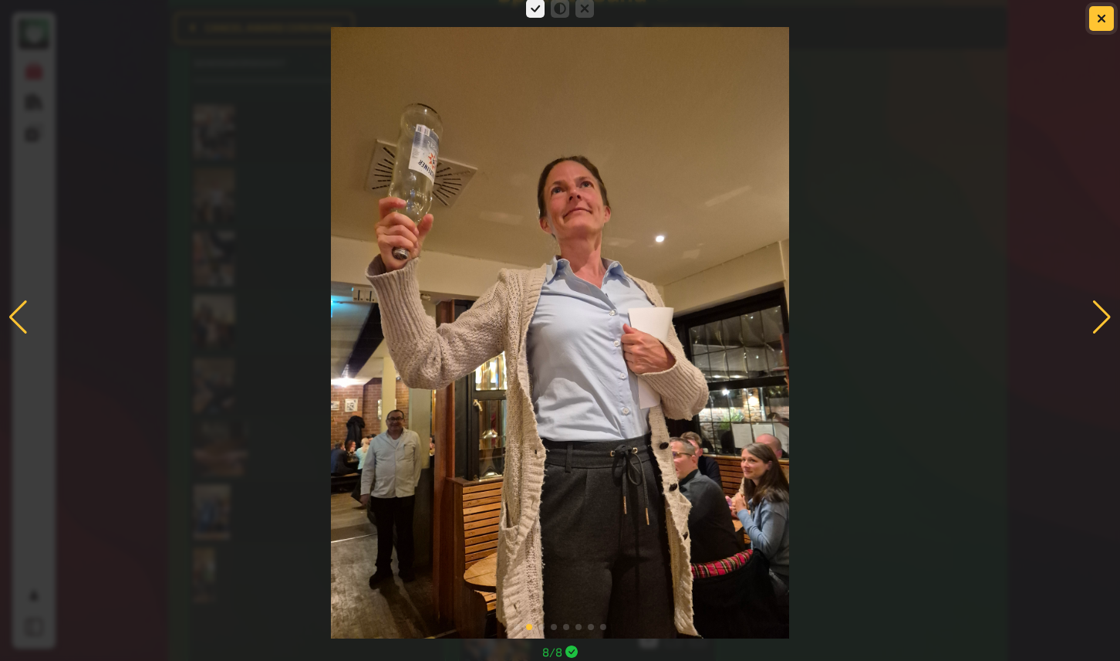
click at [1095, 25] on button "button" at bounding box center [1102, 18] width 25 height 25
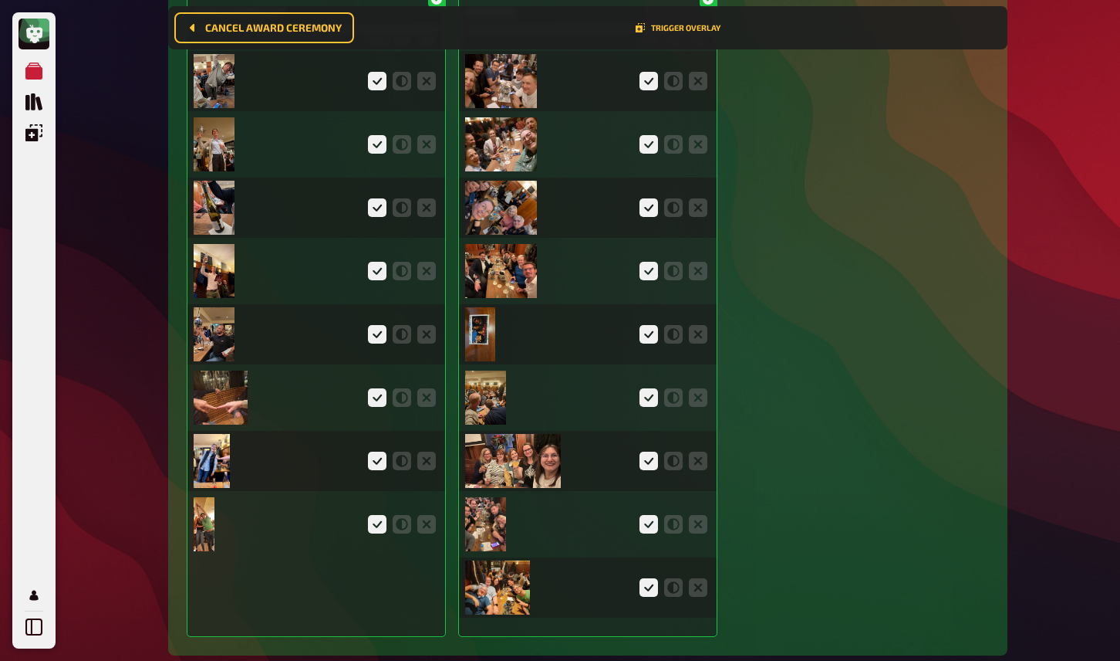
scroll to position [3722, 0]
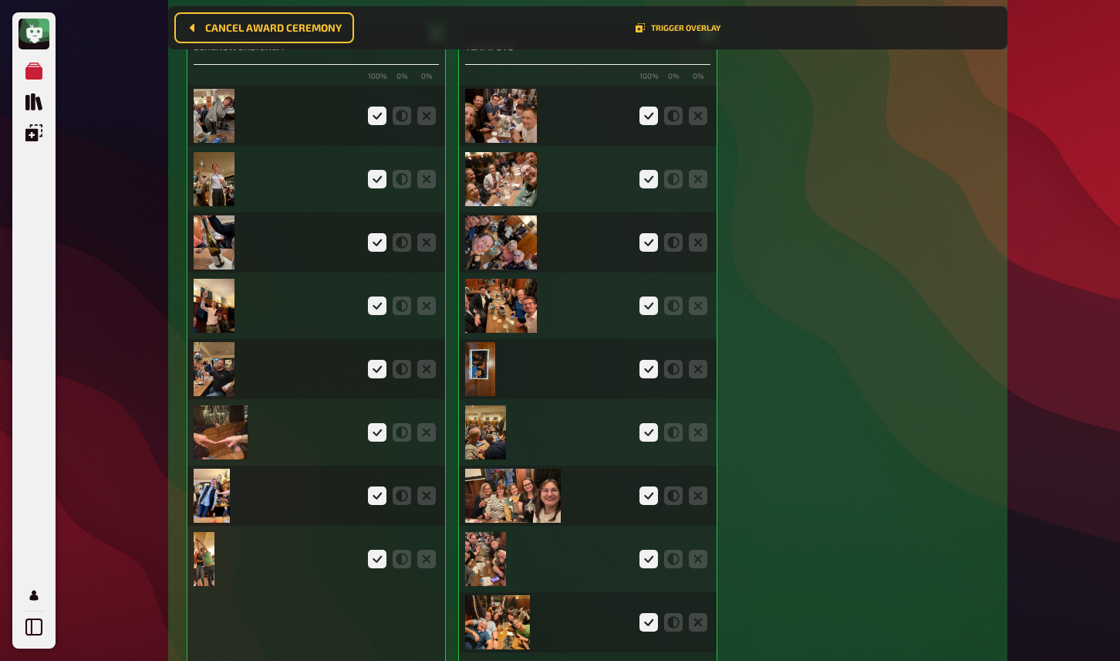
click at [512, 131] on img at bounding box center [501, 116] width 72 height 54
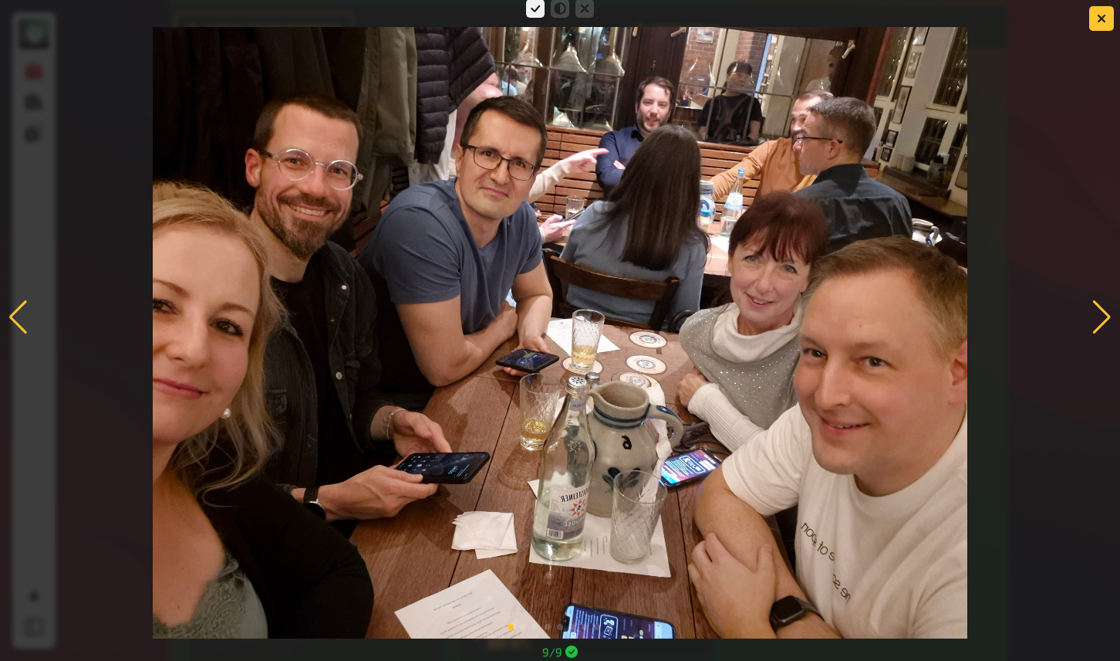
click at [1100, 310] on div at bounding box center [1102, 317] width 21 height 34
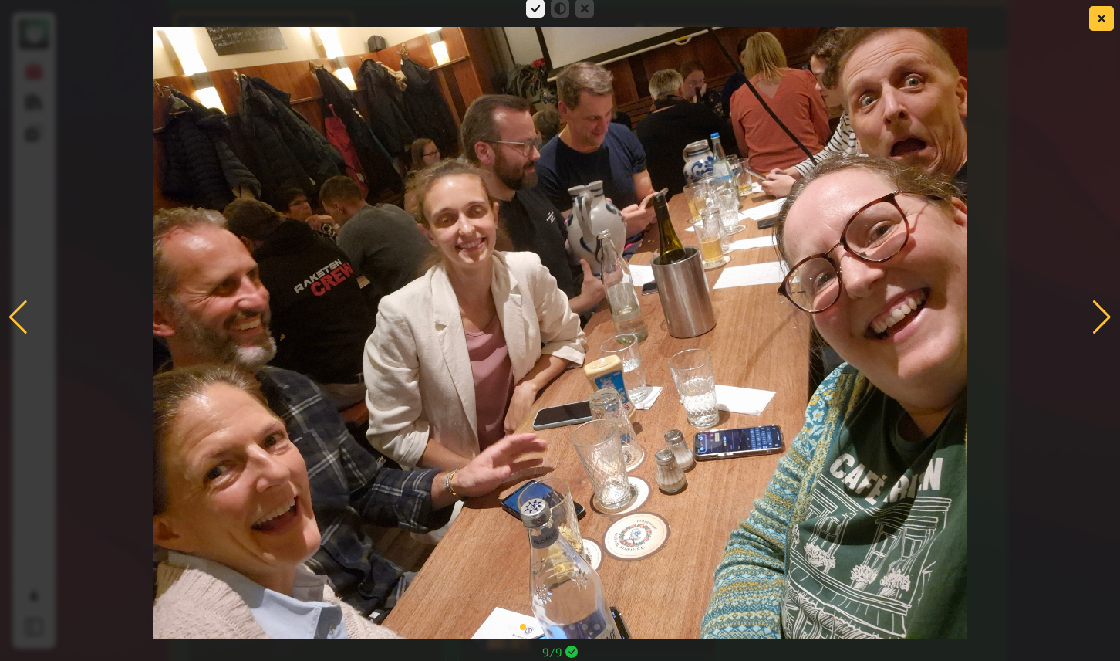
click at [1104, 313] on div at bounding box center [1102, 317] width 21 height 34
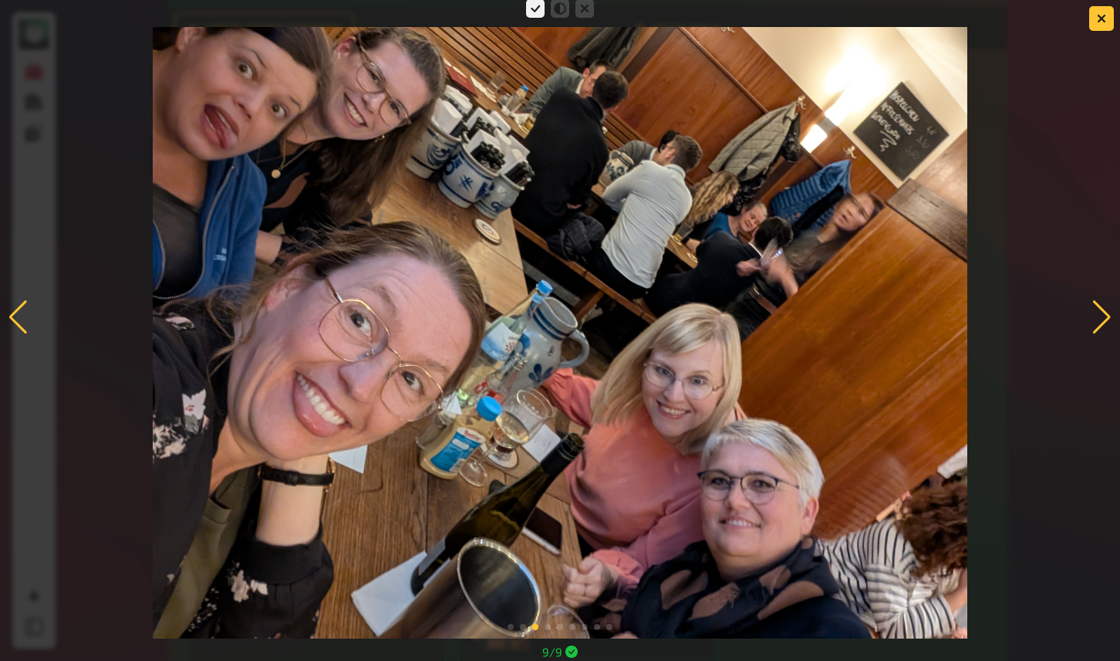
click at [1099, 306] on div at bounding box center [1102, 317] width 21 height 34
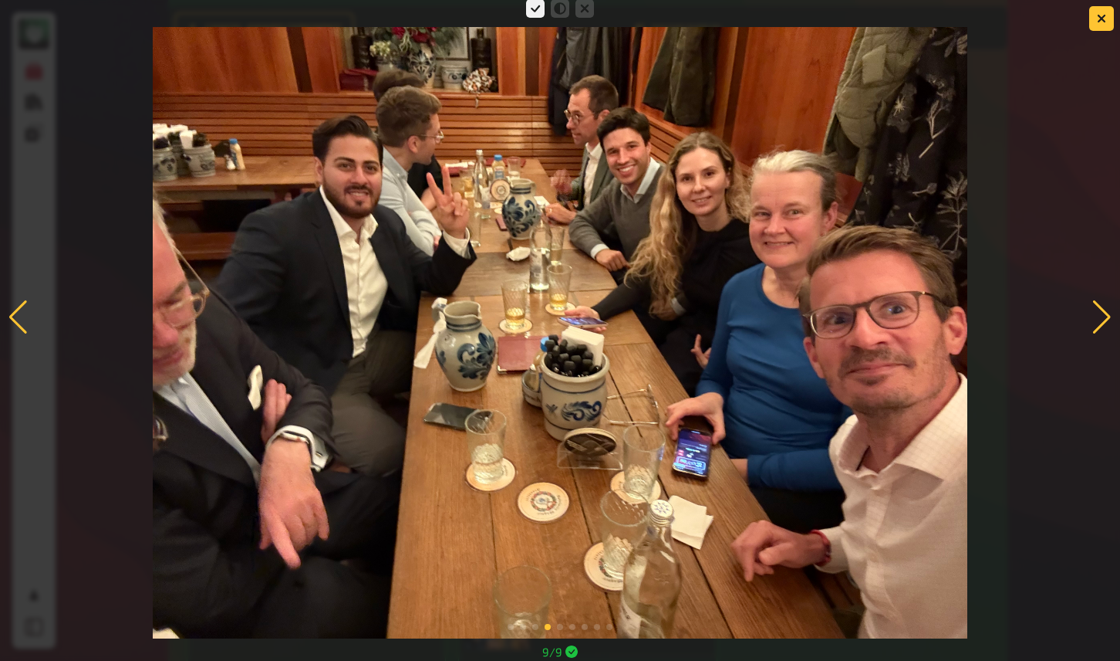
click at [1100, 303] on div at bounding box center [1102, 317] width 21 height 34
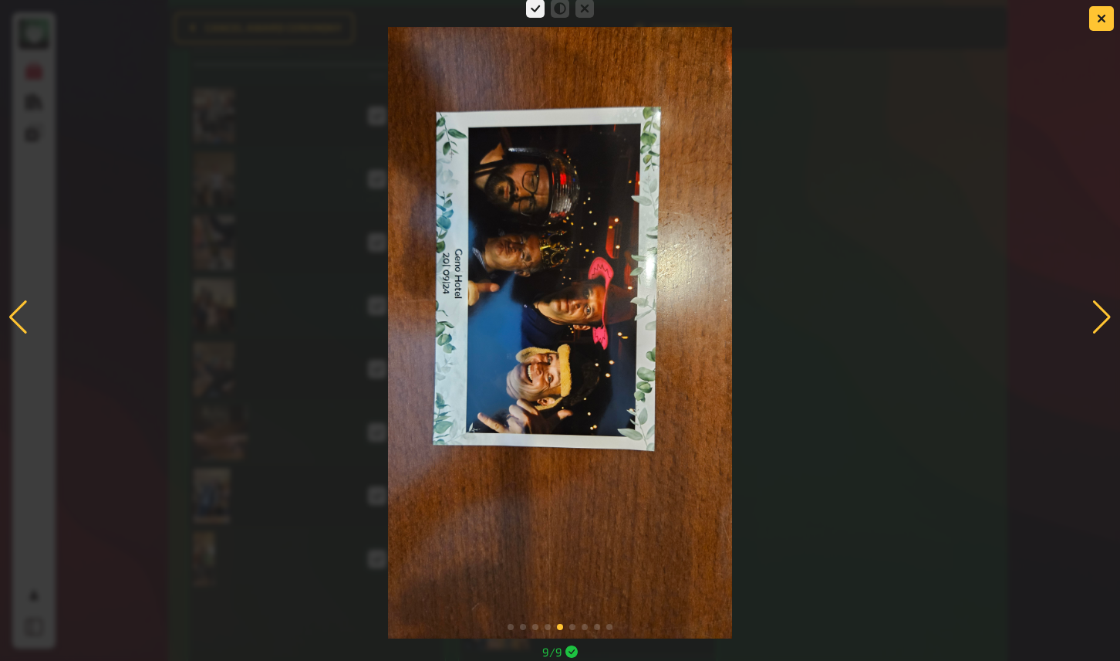
click at [1103, 312] on div at bounding box center [1102, 317] width 21 height 34
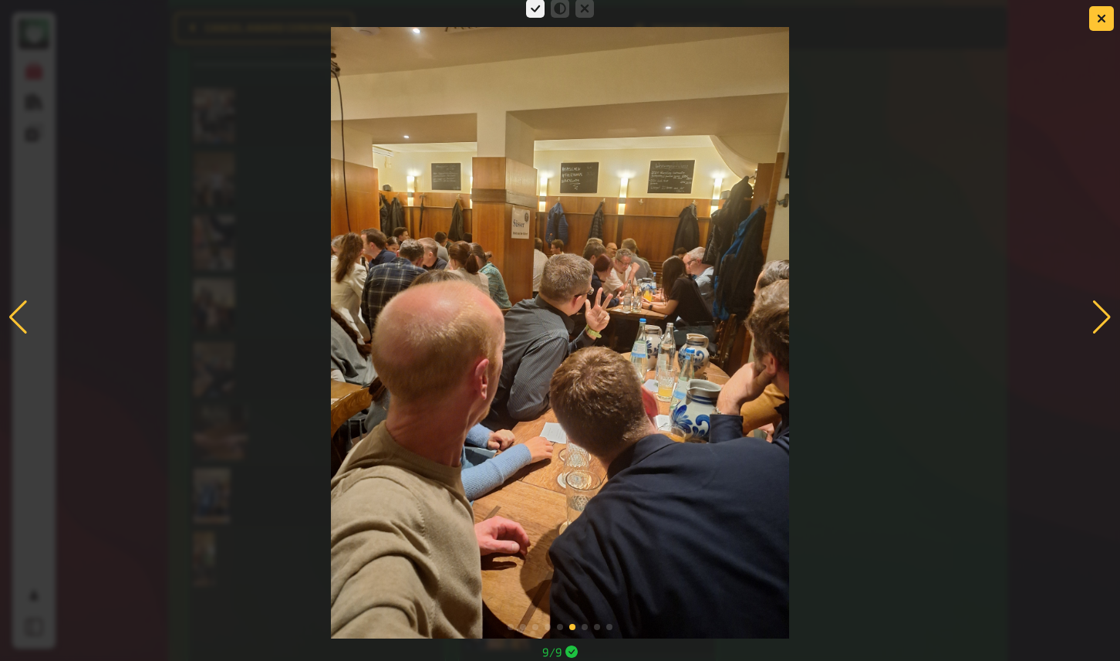
click at [1098, 309] on div at bounding box center [1102, 317] width 21 height 34
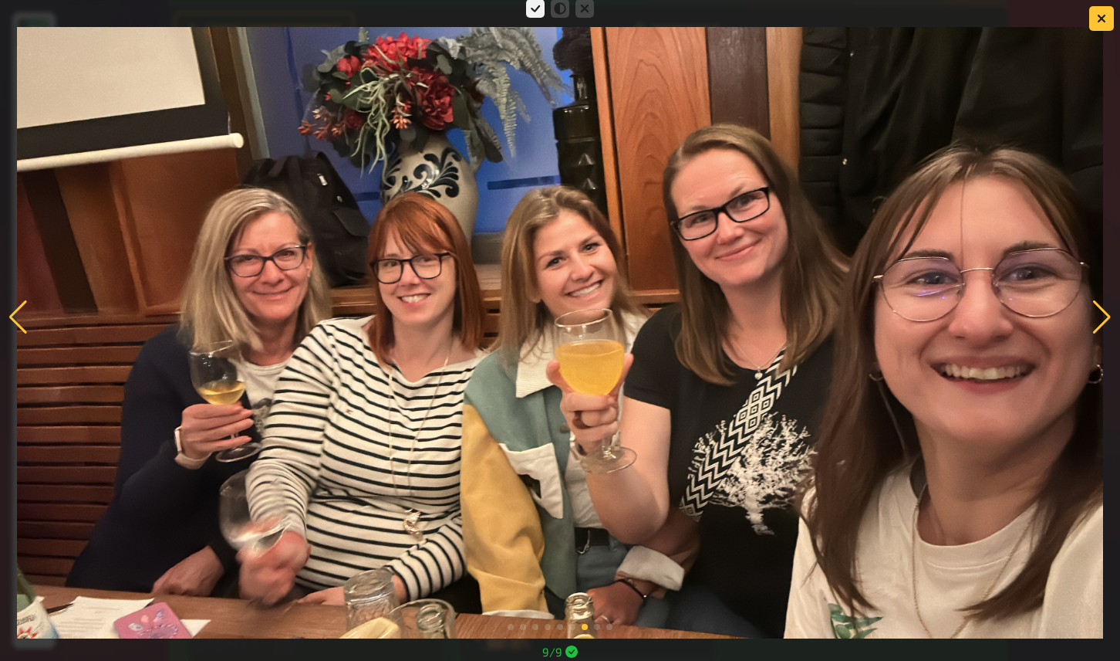
click at [1107, 313] on div at bounding box center [1102, 317] width 21 height 34
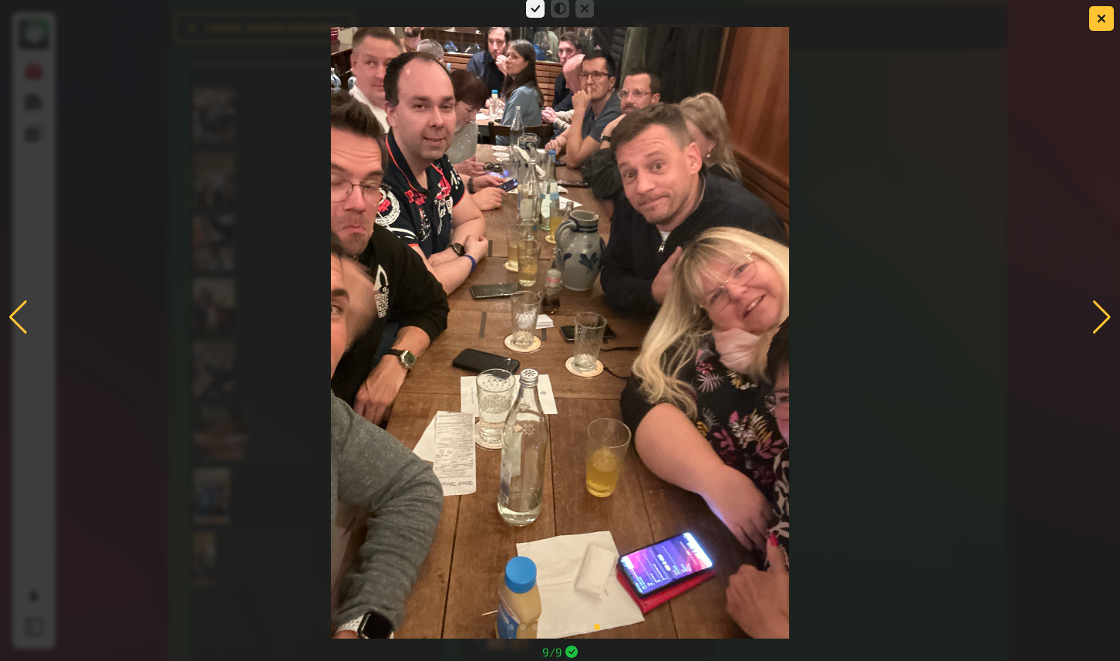
click at [1098, 310] on div at bounding box center [1102, 317] width 21 height 34
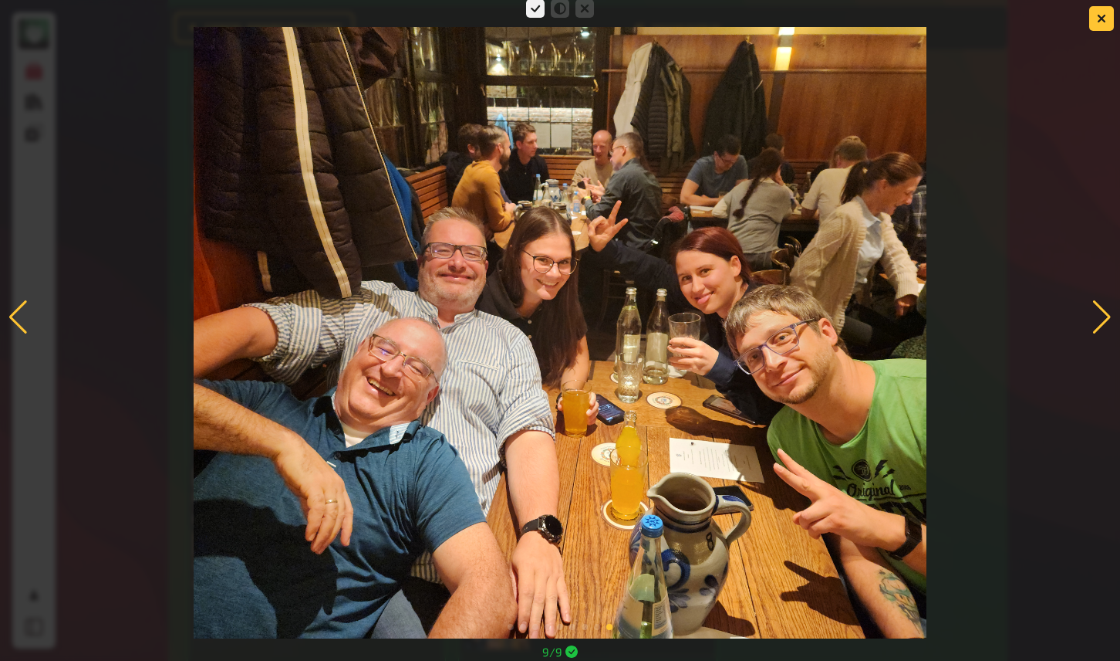
click at [1105, 306] on div at bounding box center [1102, 317] width 21 height 34
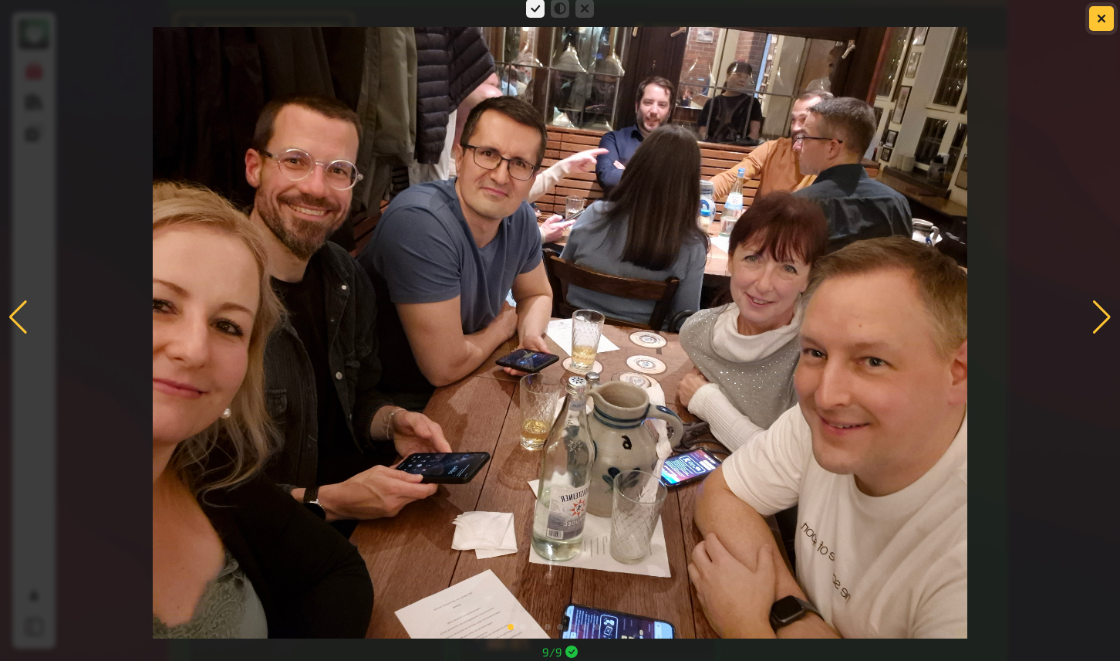
click at [1101, 21] on icon "button" at bounding box center [1101, 18] width 9 height 9
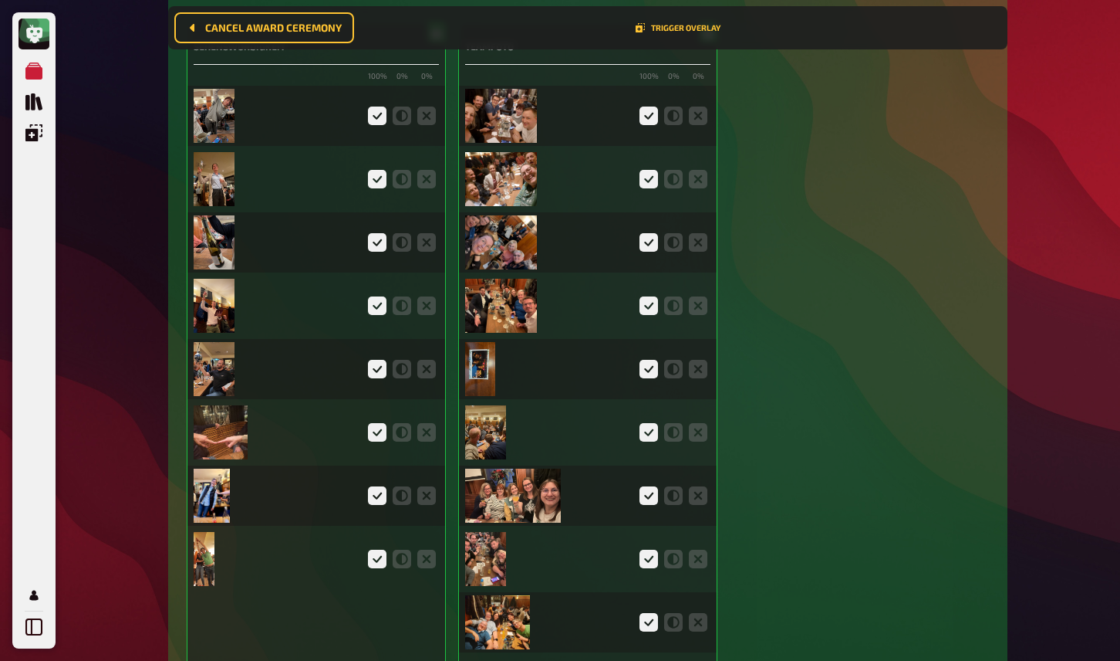
click at [524, 130] on img at bounding box center [501, 116] width 72 height 54
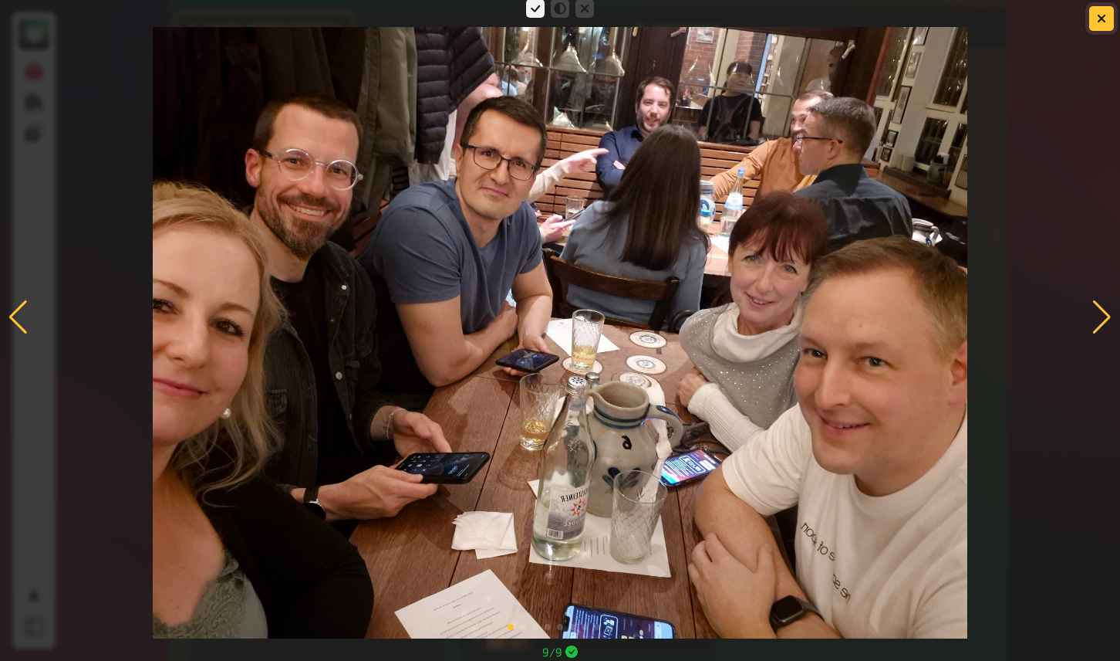
click at [1104, 18] on icon "button" at bounding box center [1101, 18] width 9 height 9
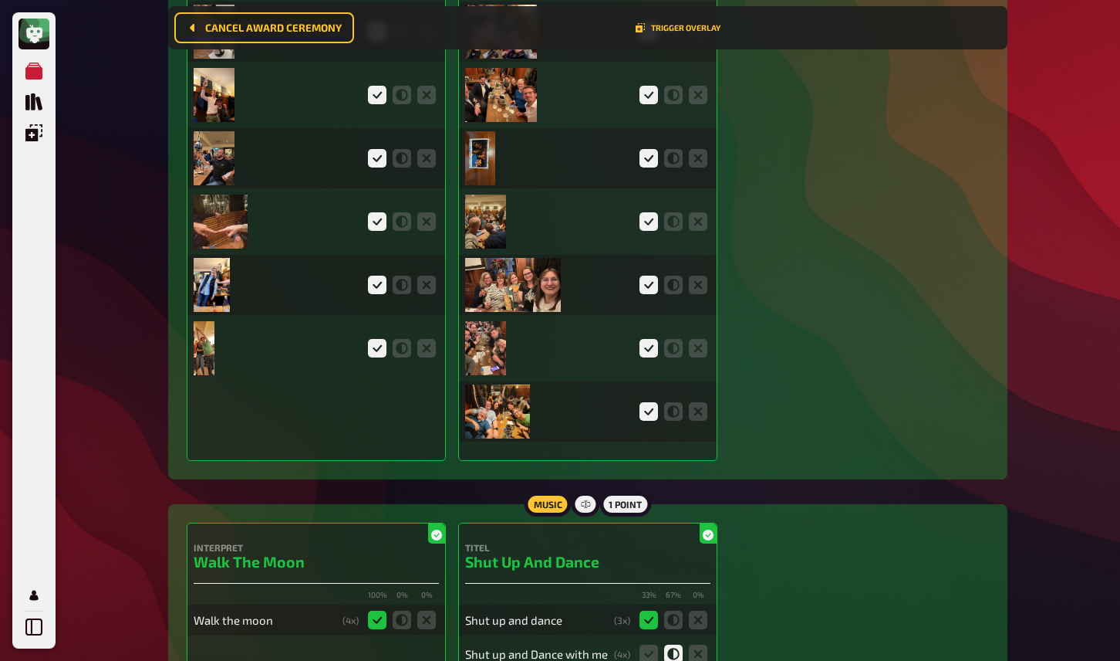
scroll to position [3935, 0]
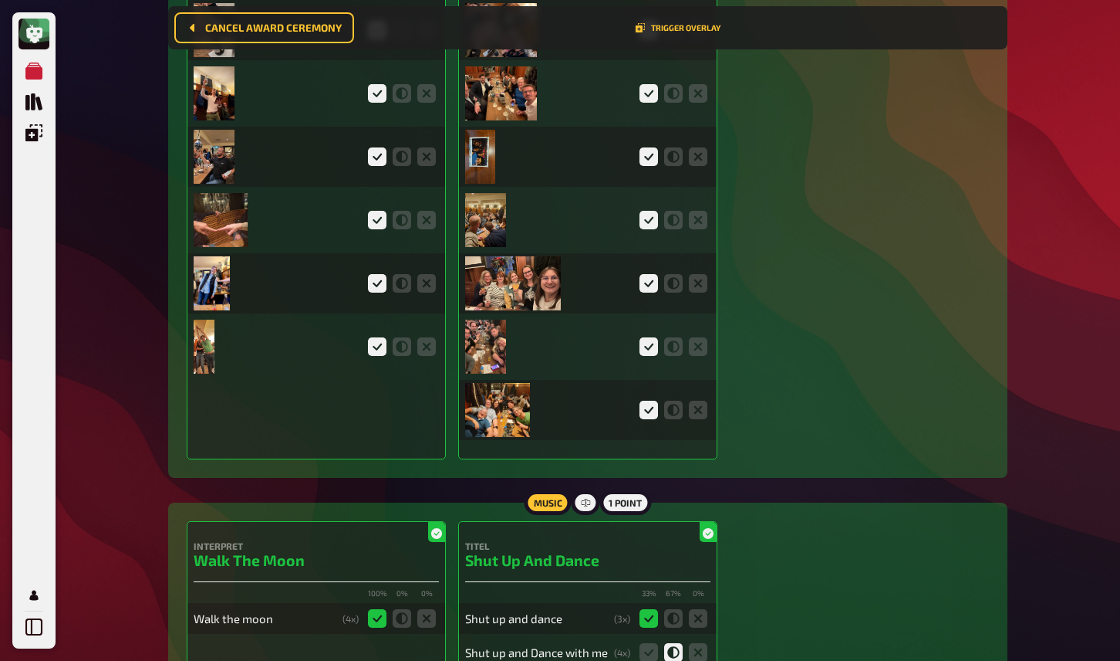
click at [498, 412] on img at bounding box center [497, 410] width 65 height 54
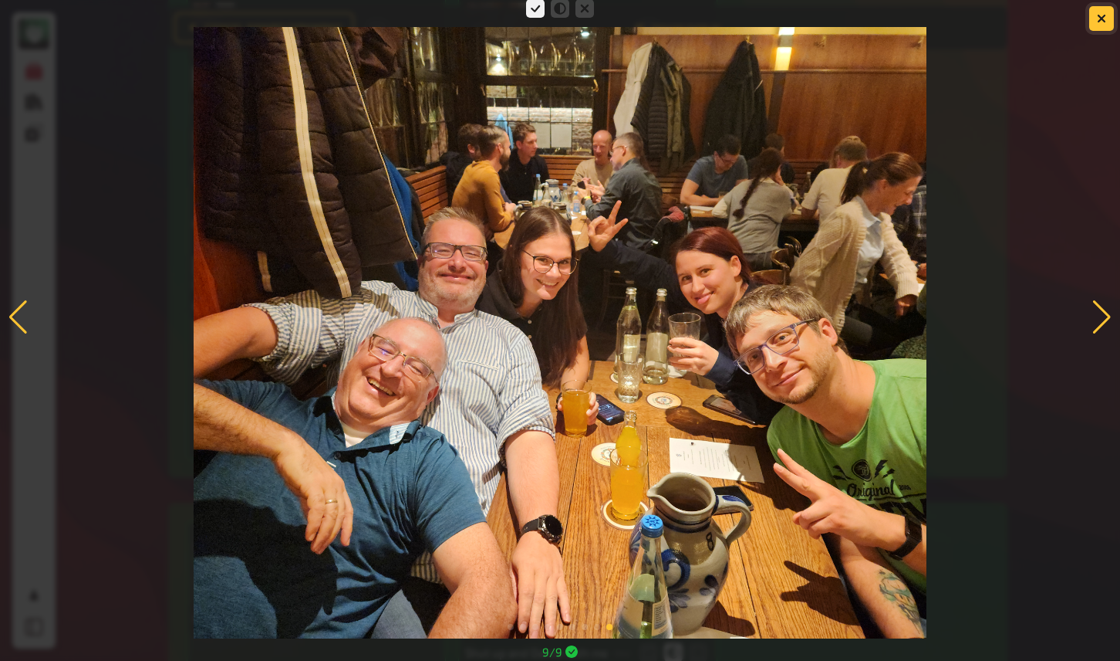
click at [1097, 21] on icon "button" at bounding box center [1101, 18] width 9 height 9
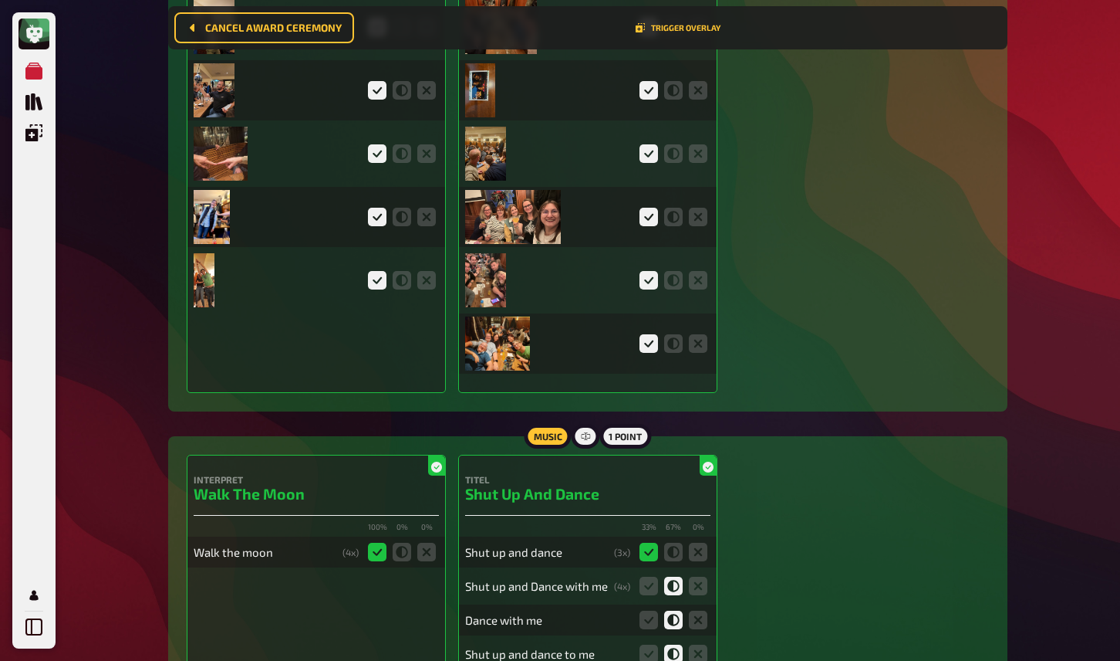
scroll to position [4024, 0]
